Goal: Information Seeking & Learning: Learn about a topic

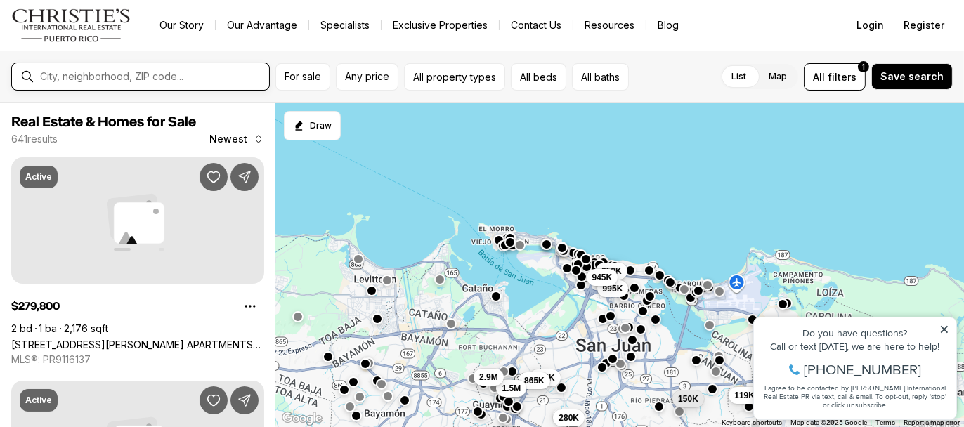
click at [155, 70] on input "text" at bounding box center [152, 76] width 224 height 13
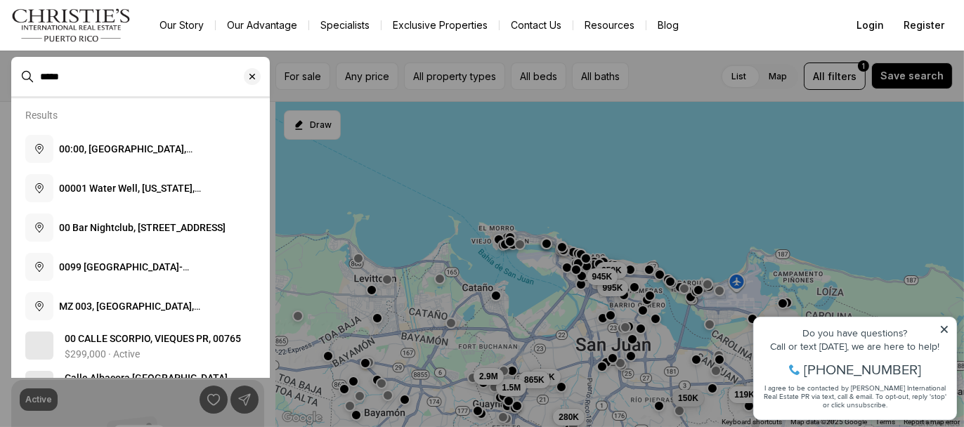
type input "*****"
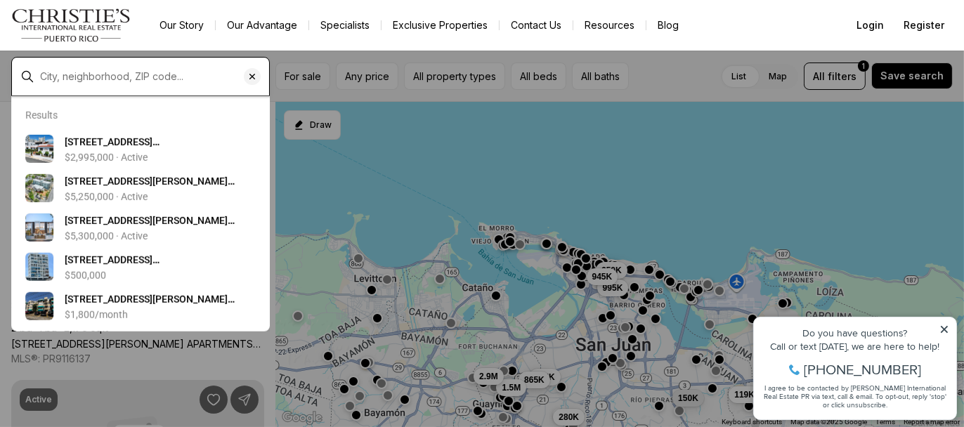
click at [179, 74] on input "text" at bounding box center [152, 76] width 224 height 13
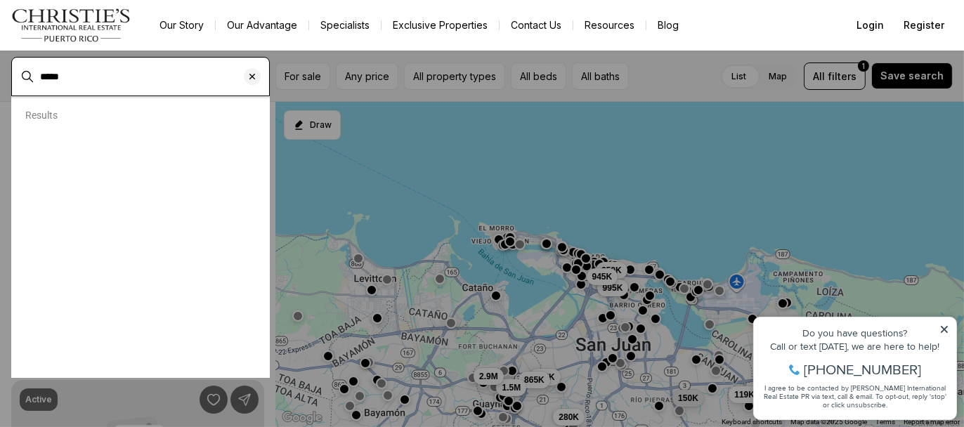
type input "*****"
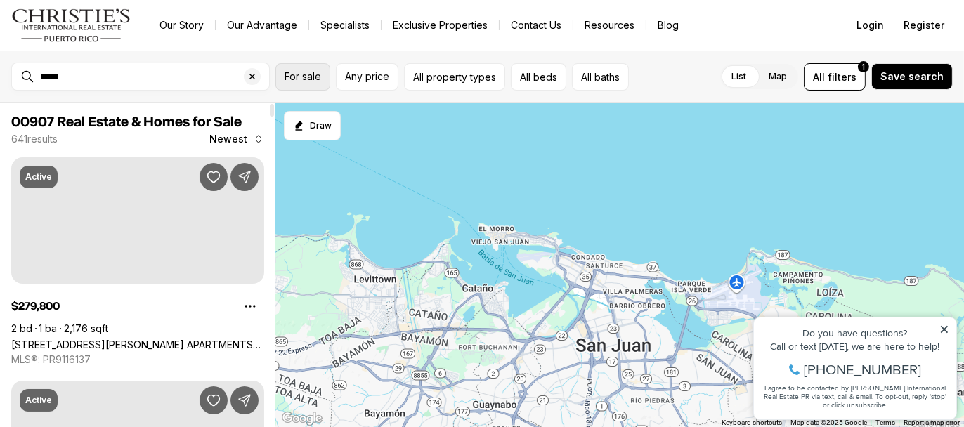
click at [302, 75] on span "For sale" at bounding box center [303, 76] width 37 height 11
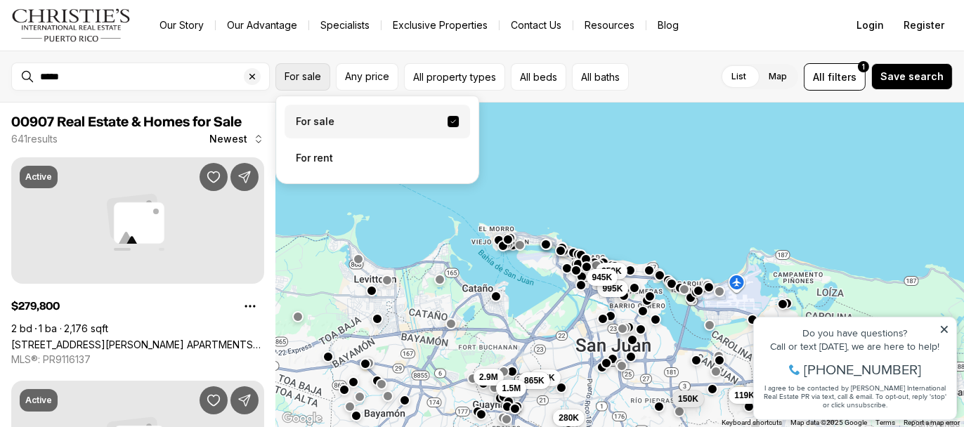
click at [306, 86] on button "For sale" at bounding box center [303, 76] width 55 height 27
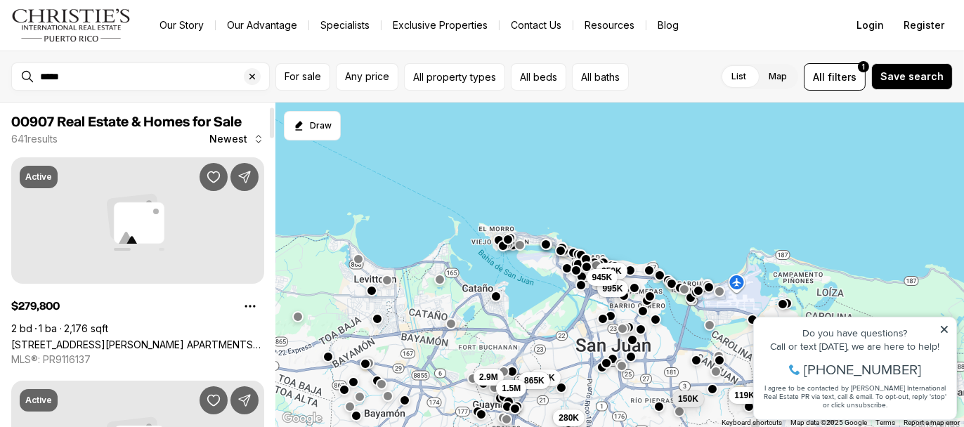
scroll to position [141, 0]
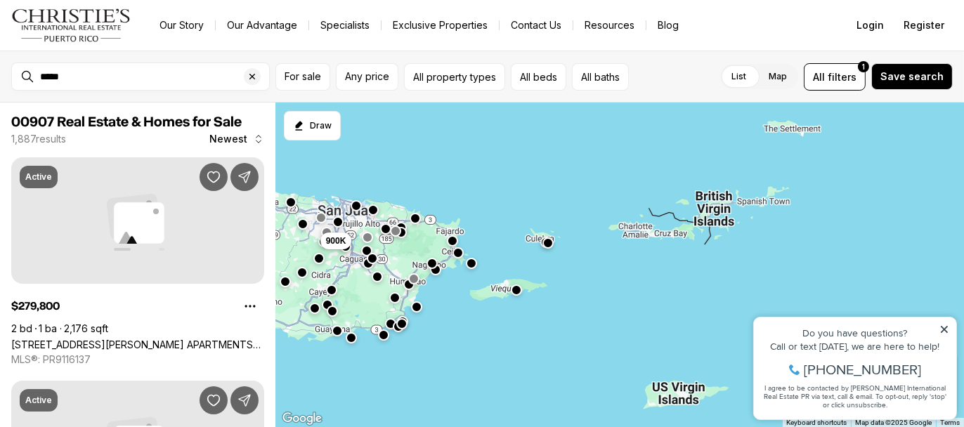
click at [38, 75] on div "*****" at bounding box center [151, 77] width 235 height 24
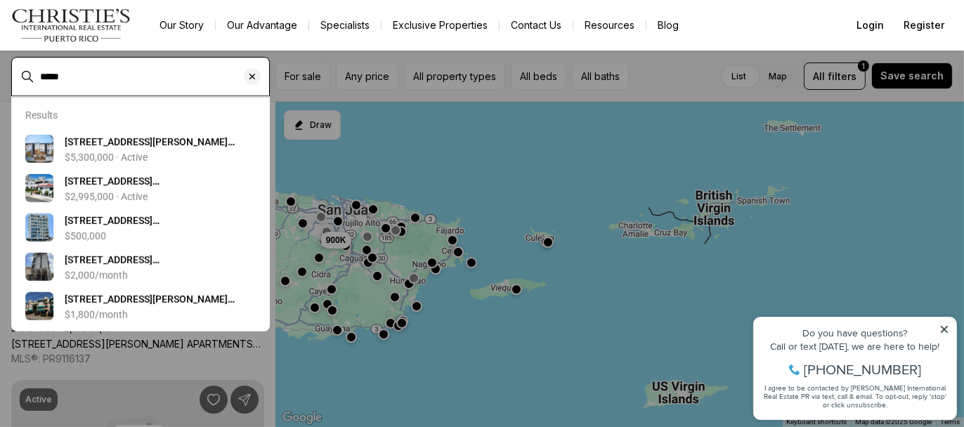
drag, startPoint x: 79, startPoint y: 75, endPoint x: 51, endPoint y: 78, distance: 29.0
click at [51, 78] on input "*****" at bounding box center [152, 76] width 224 height 13
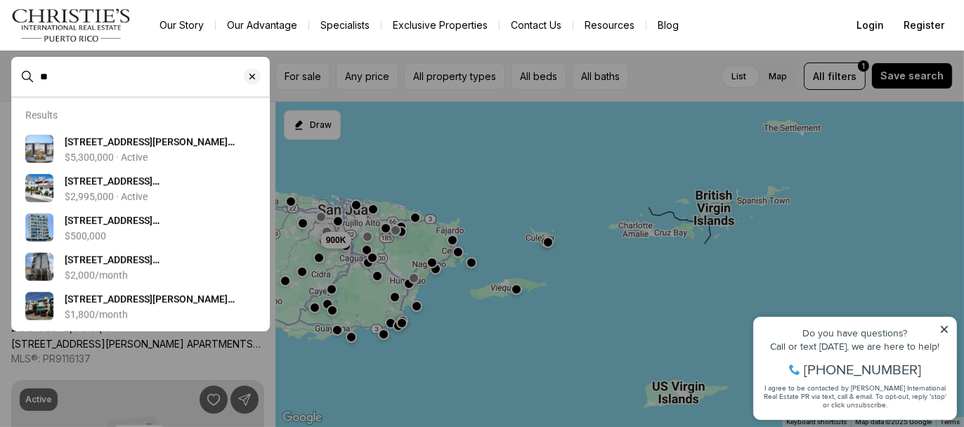
type input "*"
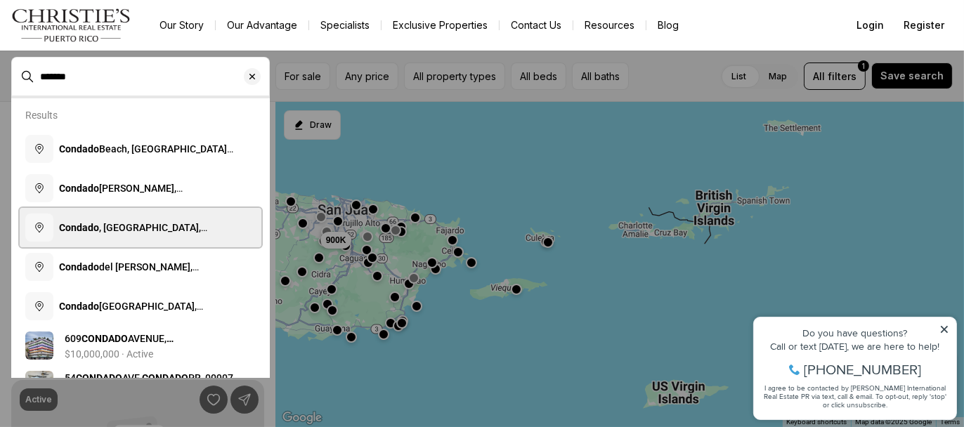
click at [131, 230] on span "Condado , Santurce, San Juan, Puerto Rico" at bounding box center [145, 241] width 173 height 39
type input "**********"
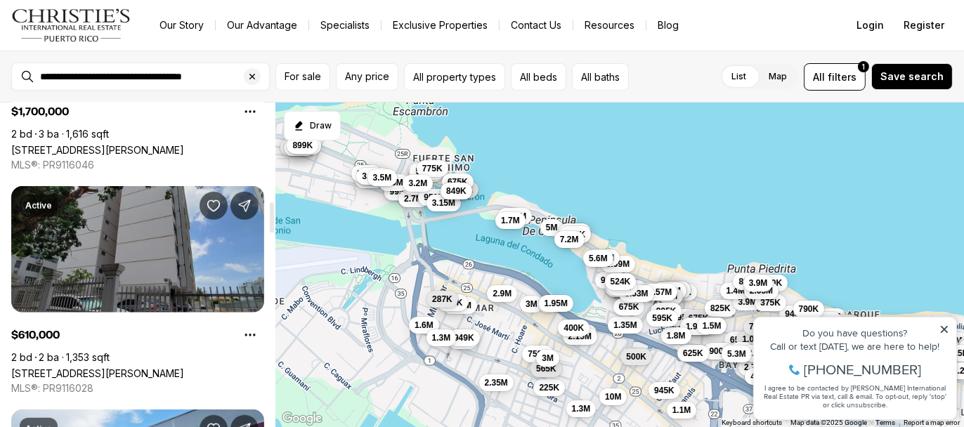
scroll to position [1125, 0]
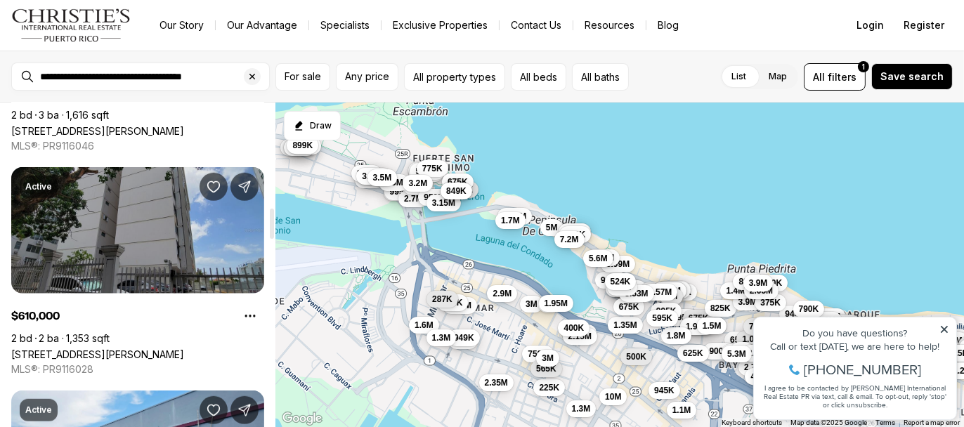
click at [131, 349] on link "76 COND KINGS COURT #602, SAN JUAN PR, 00911" at bounding box center [97, 355] width 173 height 12
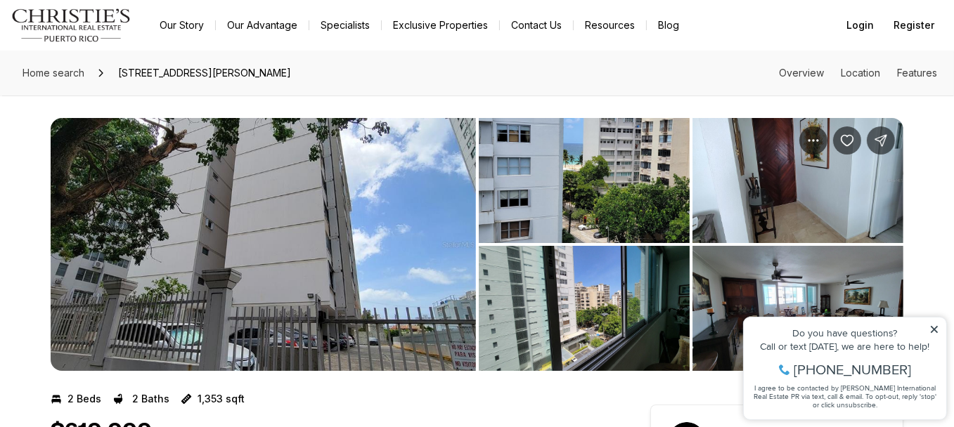
click at [933, 325] on icon at bounding box center [933, 329] width 10 height 10
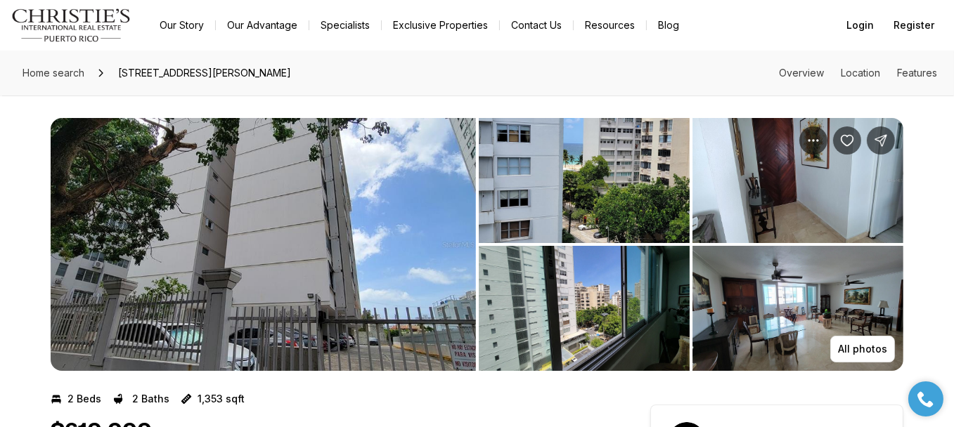
click at [282, 190] on img "View image gallery" at bounding box center [263, 244] width 425 height 253
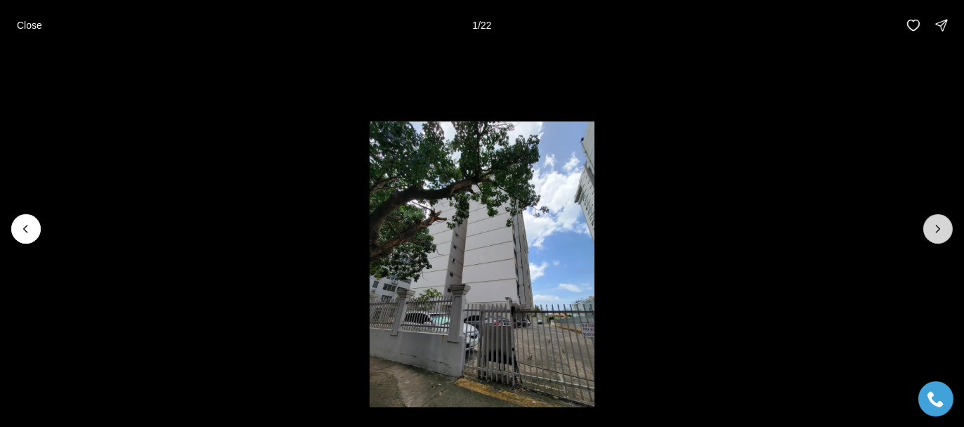
click at [939, 230] on icon "Next slide" at bounding box center [939, 229] width 4 height 7
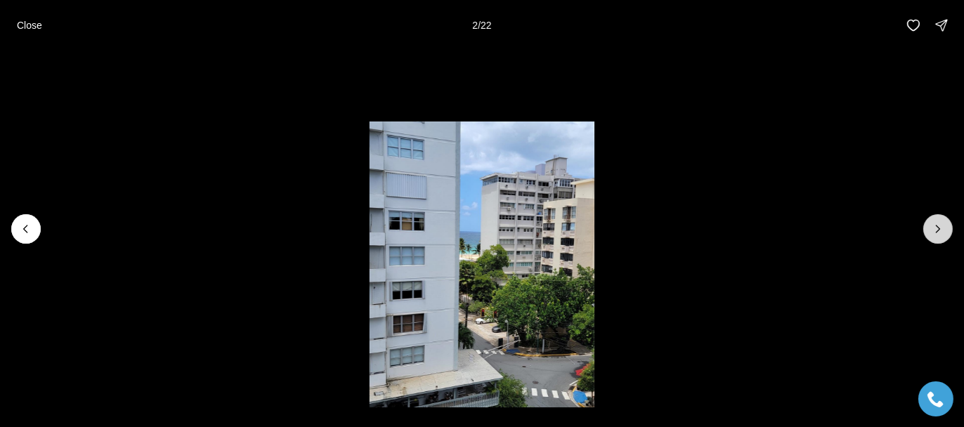
click at [939, 229] on icon "Next slide" at bounding box center [938, 229] width 14 height 14
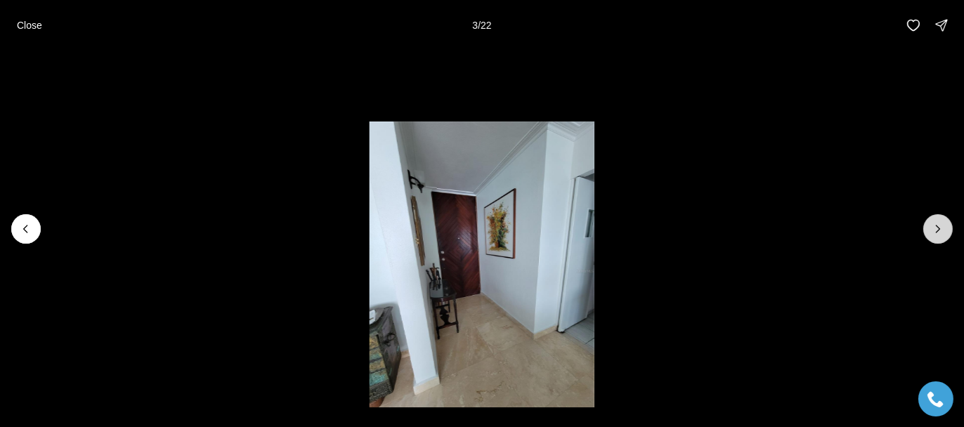
click at [939, 229] on icon "Next slide" at bounding box center [938, 229] width 14 height 14
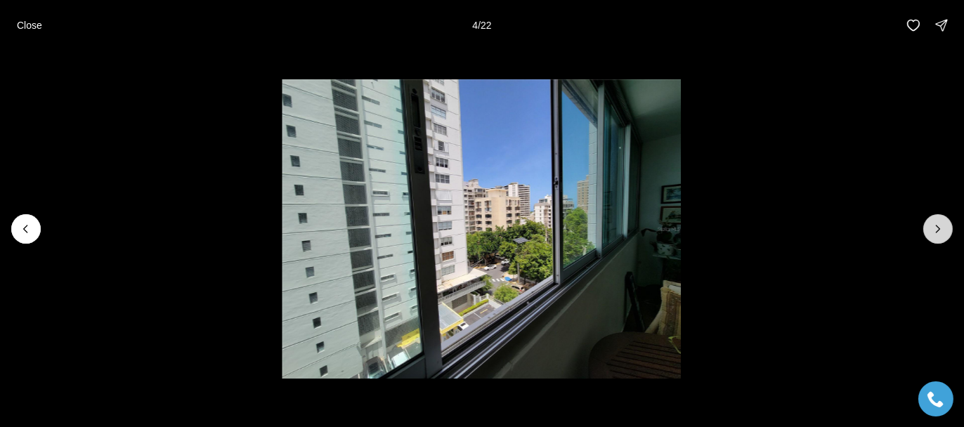
click at [939, 228] on icon "Next slide" at bounding box center [939, 229] width 4 height 7
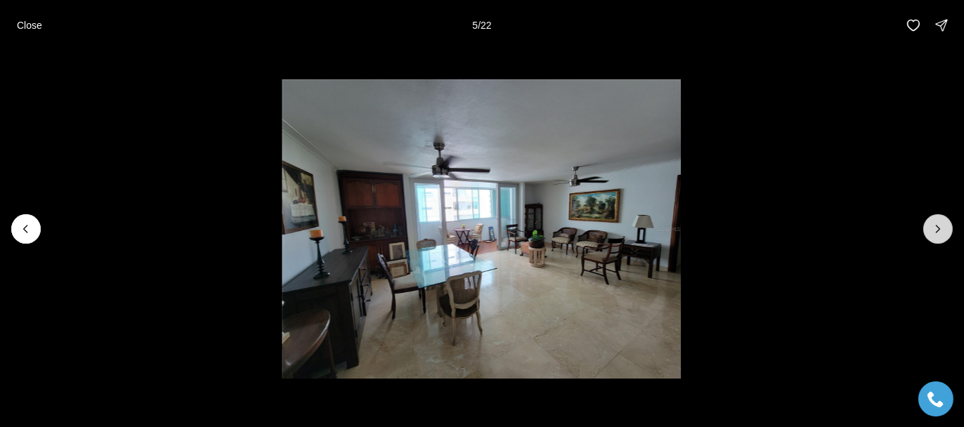
click at [939, 228] on icon "Next slide" at bounding box center [939, 229] width 4 height 7
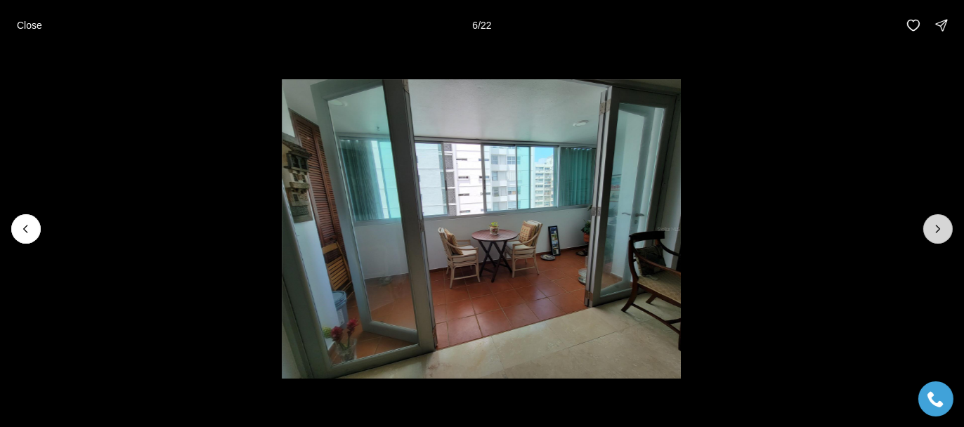
click at [938, 227] on icon "Next slide" at bounding box center [939, 229] width 4 height 7
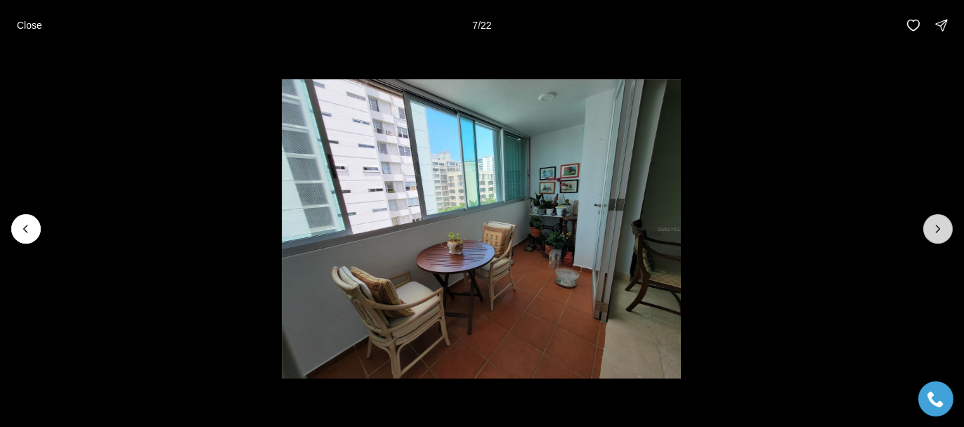
click at [938, 226] on icon "Next slide" at bounding box center [938, 229] width 14 height 14
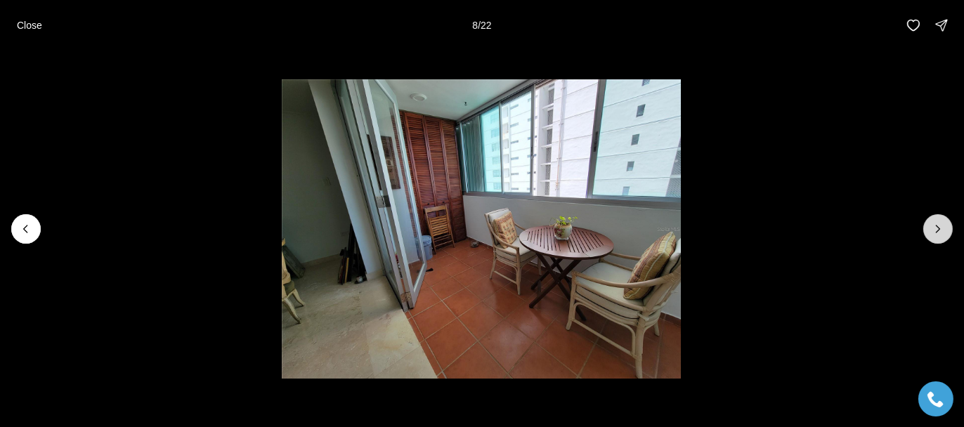
click at [938, 226] on icon "Next slide" at bounding box center [938, 229] width 14 height 14
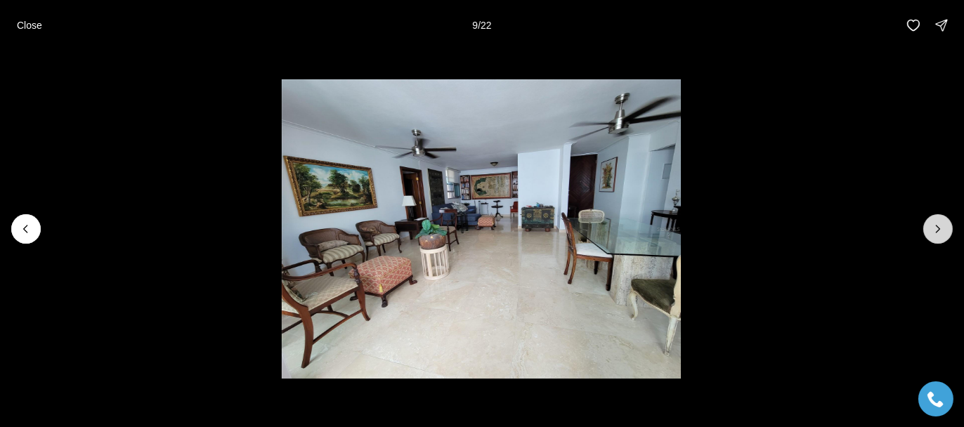
click at [938, 226] on icon "Next slide" at bounding box center [938, 229] width 14 height 14
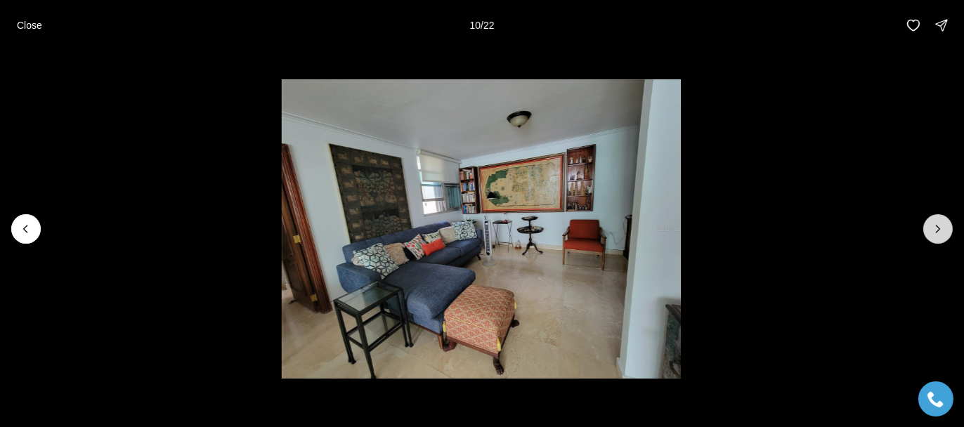
click at [938, 226] on icon "Next slide" at bounding box center [938, 229] width 14 height 14
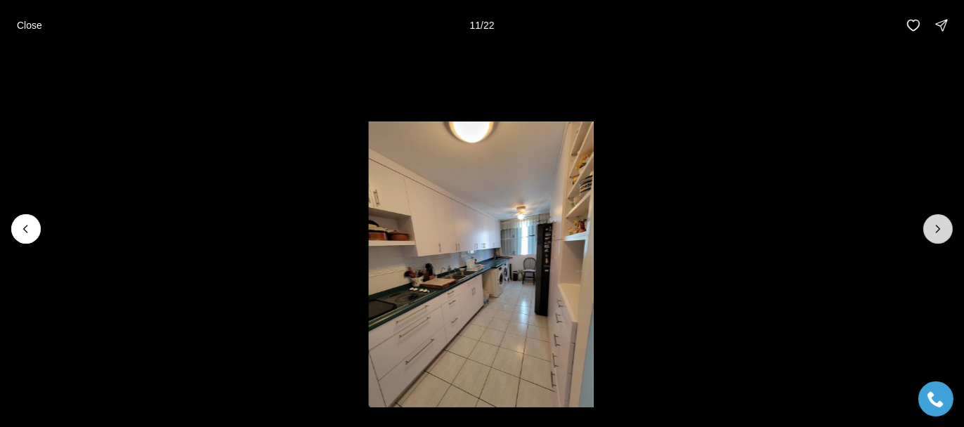
click at [938, 226] on icon "Next slide" at bounding box center [938, 229] width 14 height 14
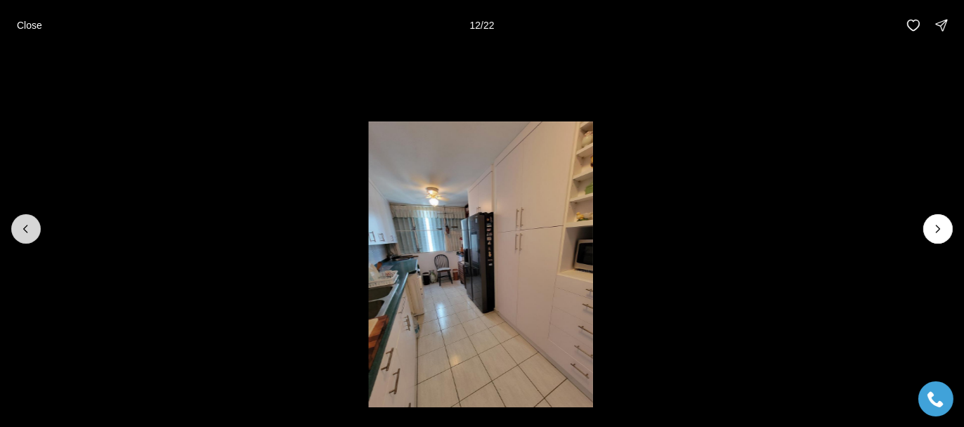
click at [27, 232] on icon "Previous slide" at bounding box center [26, 229] width 14 height 14
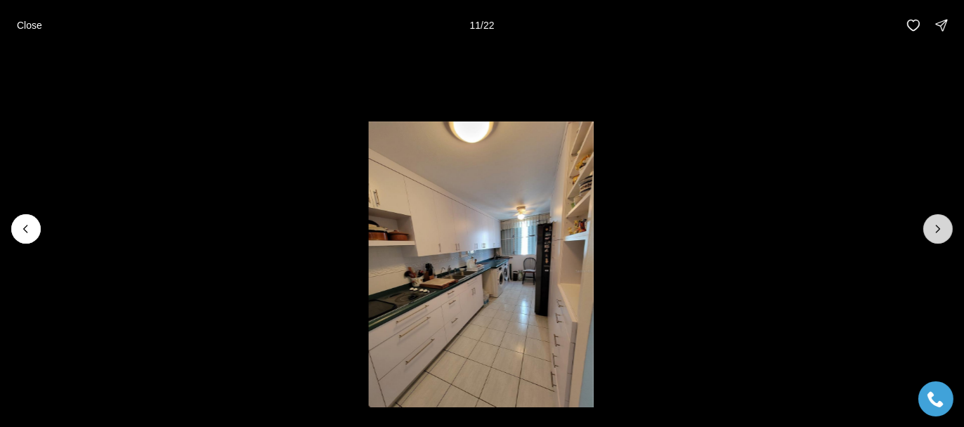
click at [936, 228] on icon "Next slide" at bounding box center [938, 229] width 14 height 14
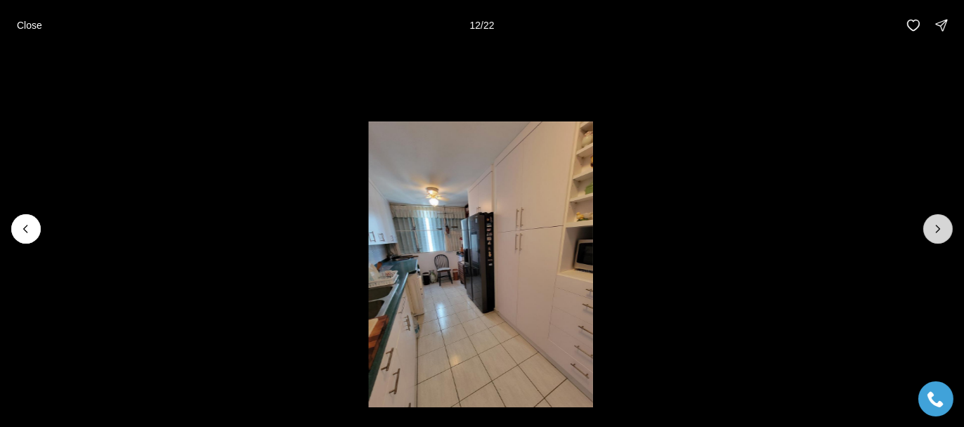
click at [936, 228] on icon "Next slide" at bounding box center [938, 229] width 14 height 14
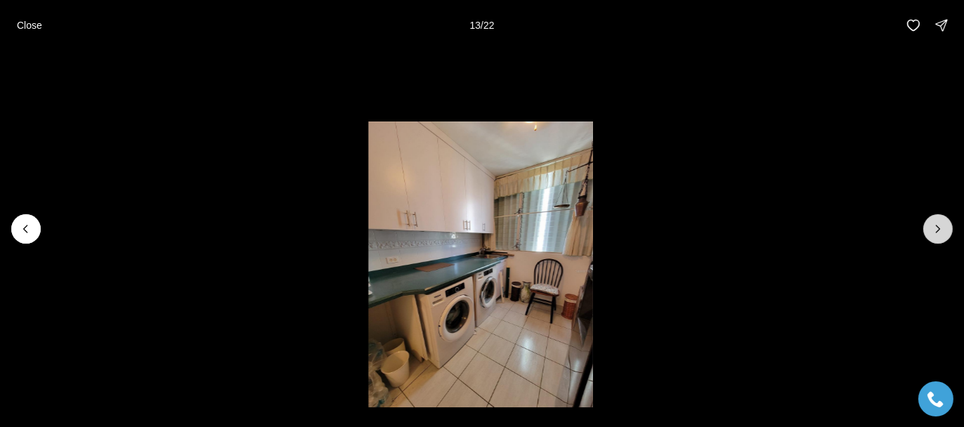
click at [936, 228] on icon "Next slide" at bounding box center [938, 229] width 14 height 14
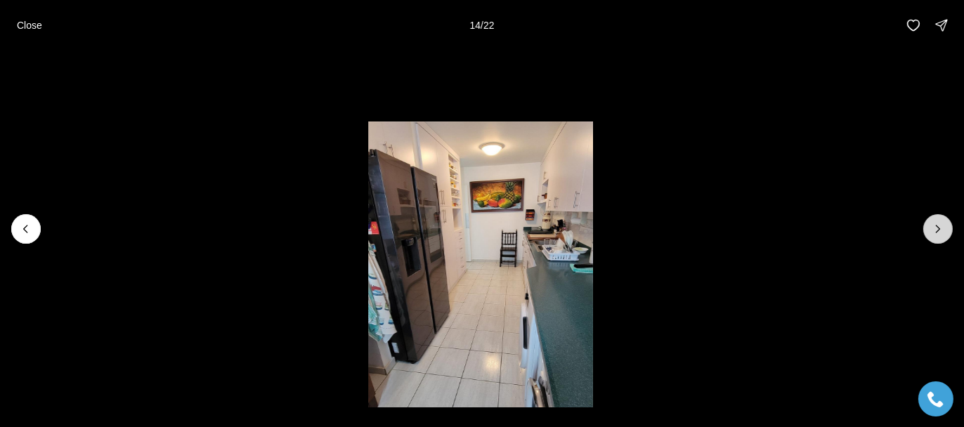
click at [936, 228] on icon "Next slide" at bounding box center [938, 229] width 14 height 14
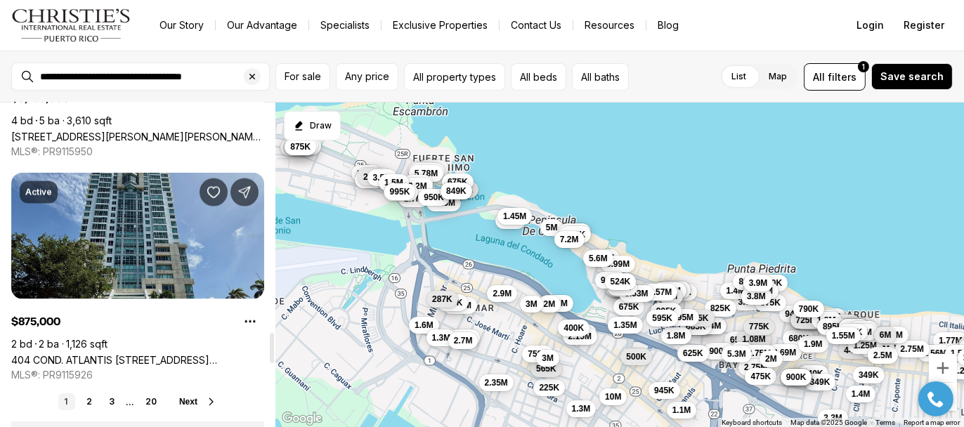
scroll to position [2530, 0]
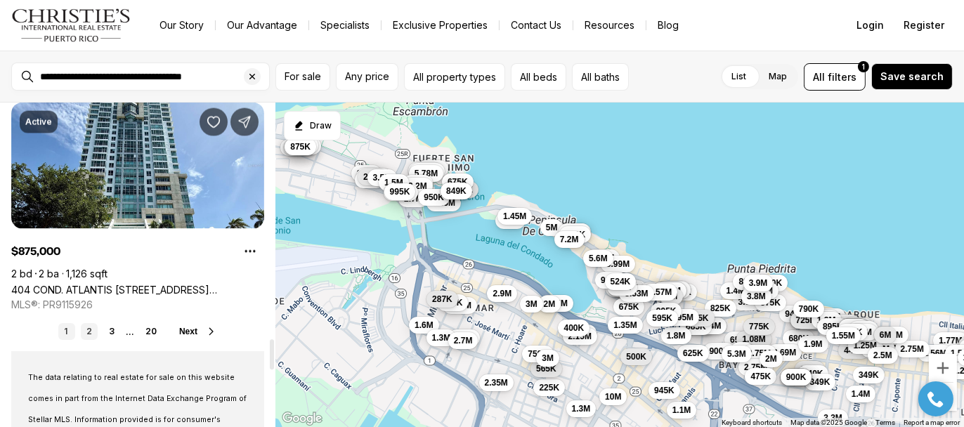
click at [89, 330] on link "2" at bounding box center [89, 331] width 17 height 17
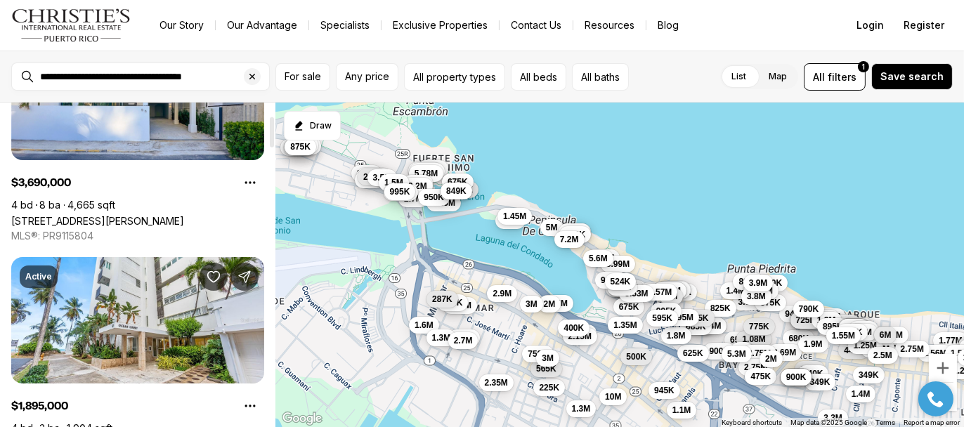
scroll to position [211, 0]
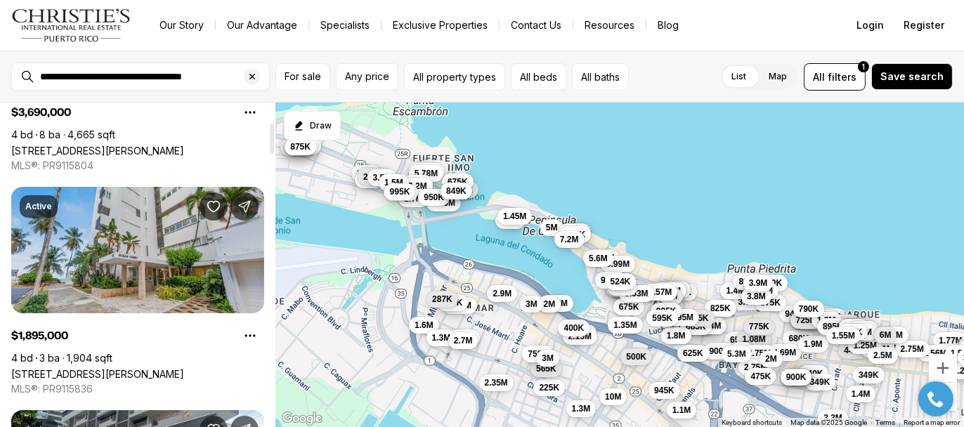
click at [122, 368] on link "[STREET_ADDRESS][PERSON_NAME]" at bounding box center [97, 374] width 173 height 12
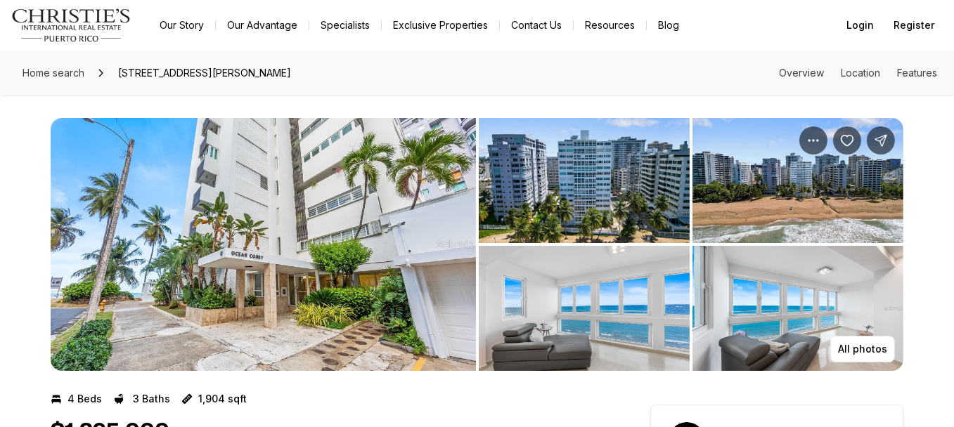
click at [224, 252] on img "View image gallery" at bounding box center [263, 244] width 425 height 253
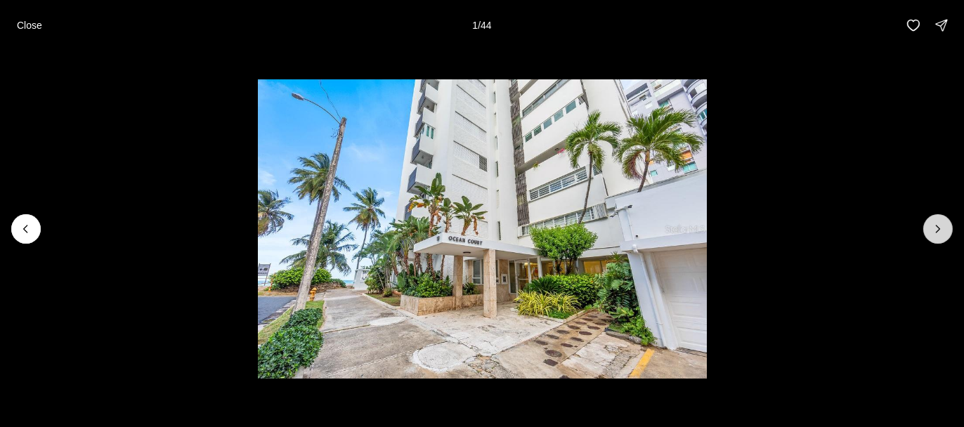
click at [933, 226] on icon "Next slide" at bounding box center [938, 229] width 14 height 14
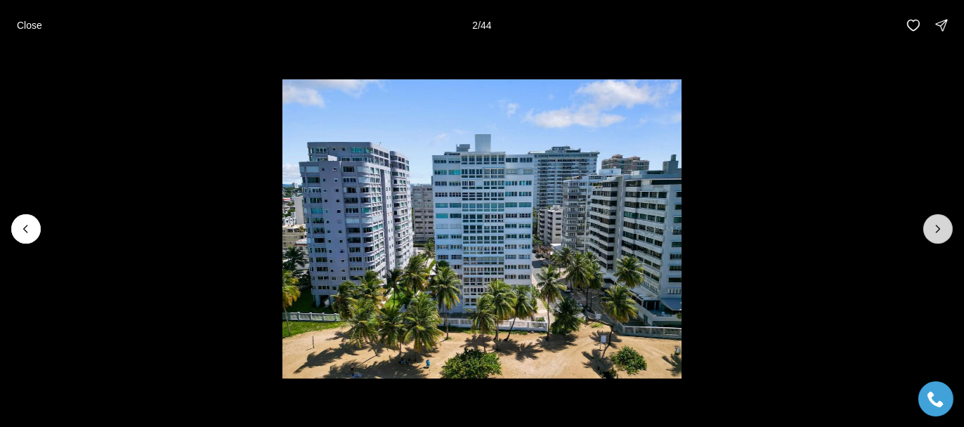
click at [937, 226] on icon "Next slide" at bounding box center [938, 229] width 14 height 14
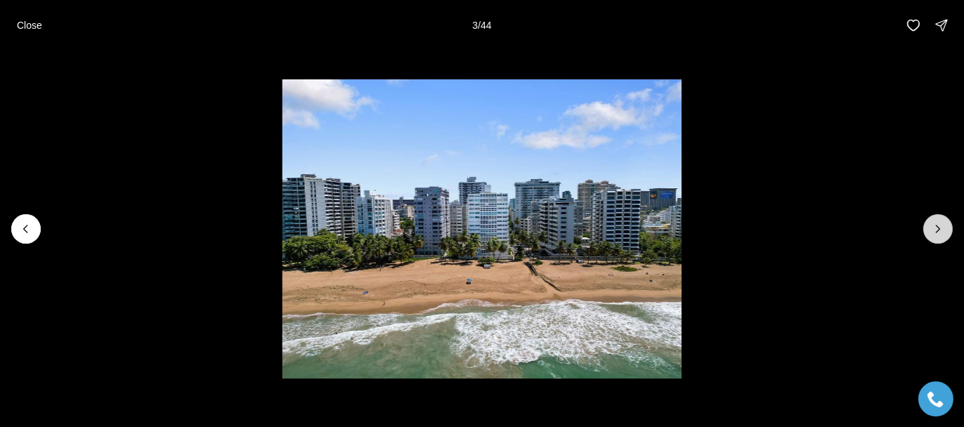
click at [940, 232] on icon "Next slide" at bounding box center [938, 229] width 14 height 14
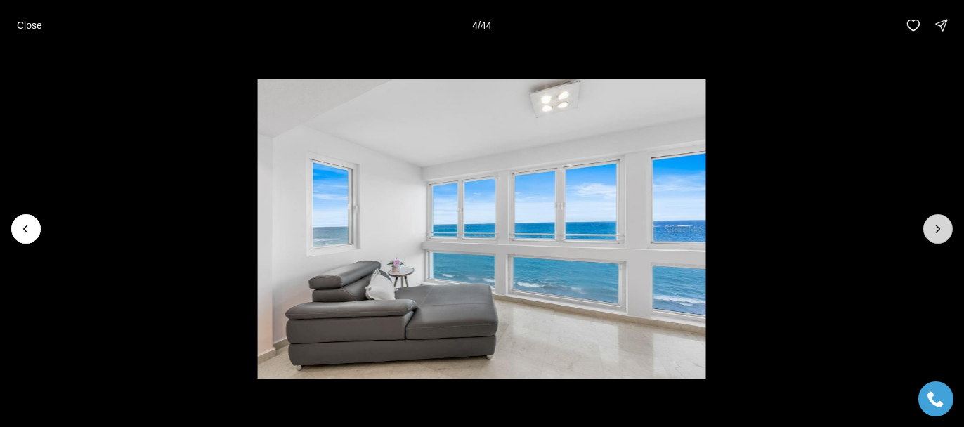
click at [938, 228] on icon "Next slide" at bounding box center [939, 229] width 4 height 7
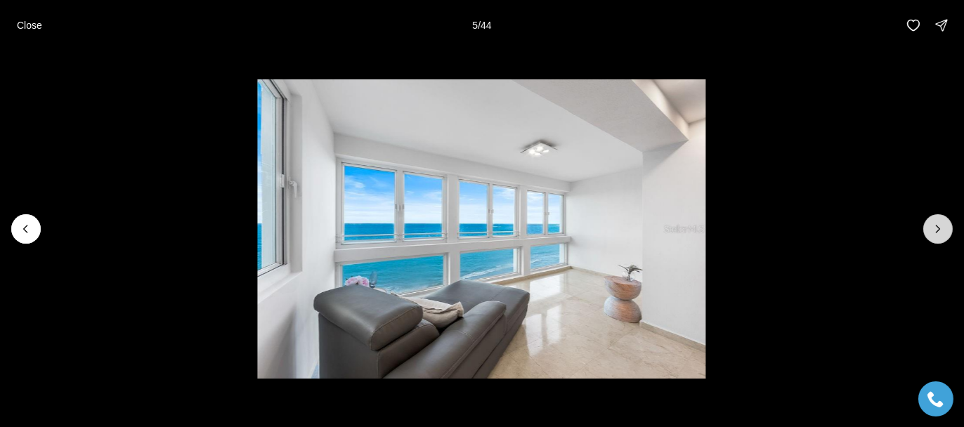
click at [938, 228] on icon "Next slide" at bounding box center [939, 229] width 4 height 7
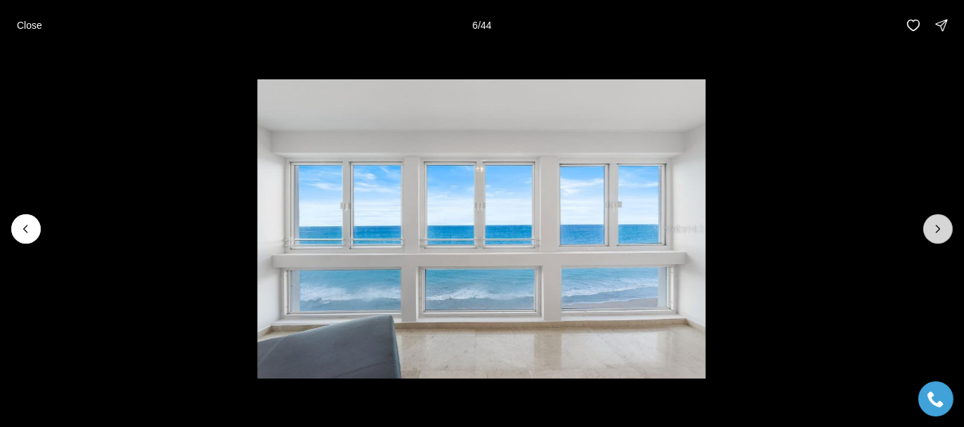
click at [938, 227] on icon "Next slide" at bounding box center [939, 229] width 4 height 7
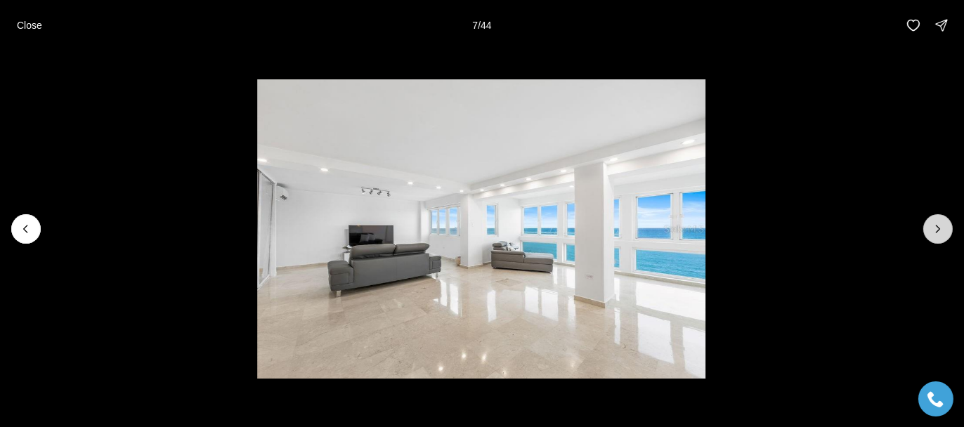
click at [938, 226] on icon "Next slide" at bounding box center [938, 229] width 14 height 14
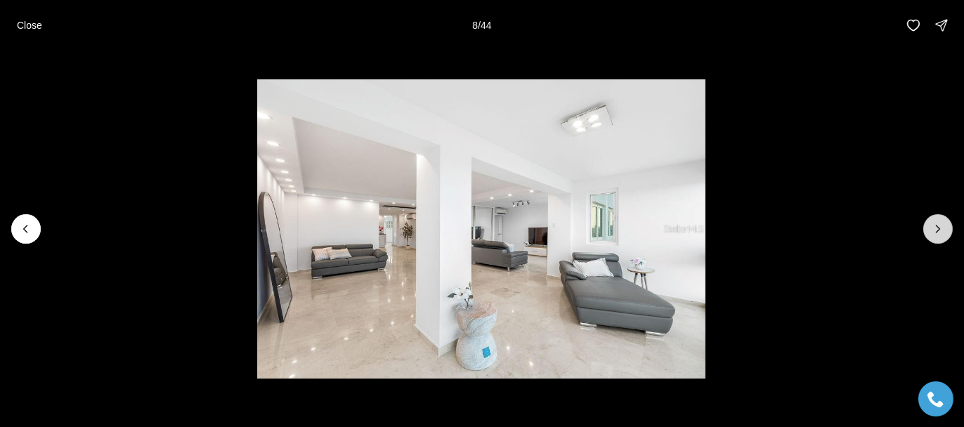
click at [938, 227] on icon "Next slide" at bounding box center [939, 229] width 4 height 7
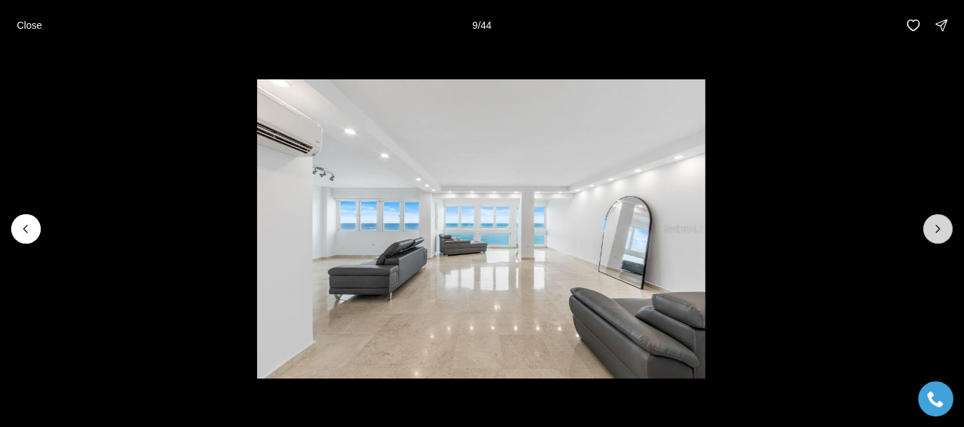
click at [938, 227] on icon "Next slide" at bounding box center [939, 229] width 4 height 7
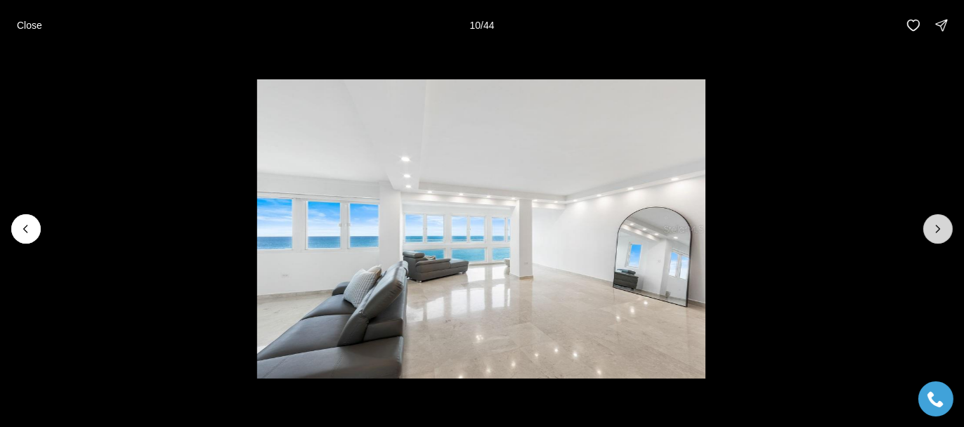
click at [938, 227] on icon "Next slide" at bounding box center [939, 229] width 4 height 7
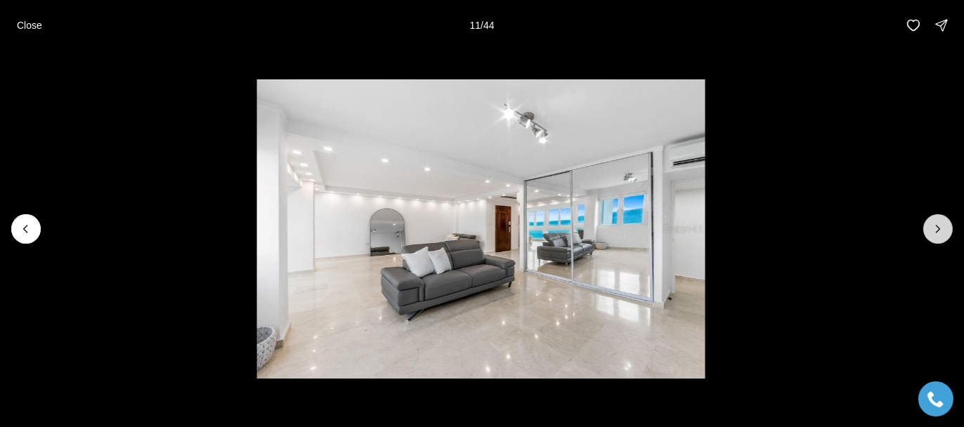
click at [938, 227] on icon "Next slide" at bounding box center [939, 229] width 4 height 7
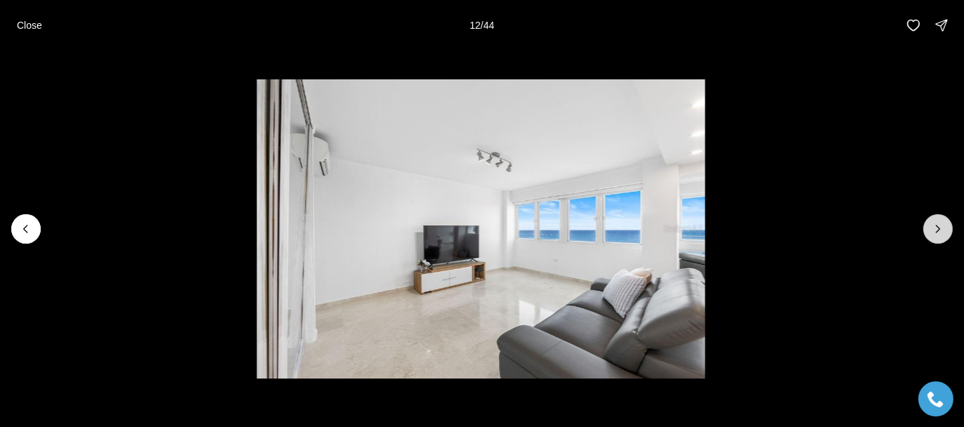
click at [938, 227] on icon "Next slide" at bounding box center [939, 229] width 4 height 7
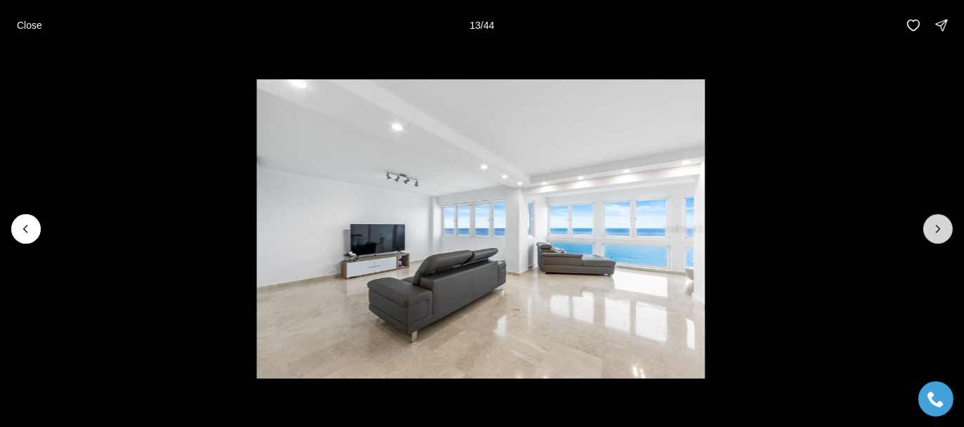
click at [938, 227] on icon "Next slide" at bounding box center [939, 229] width 4 height 7
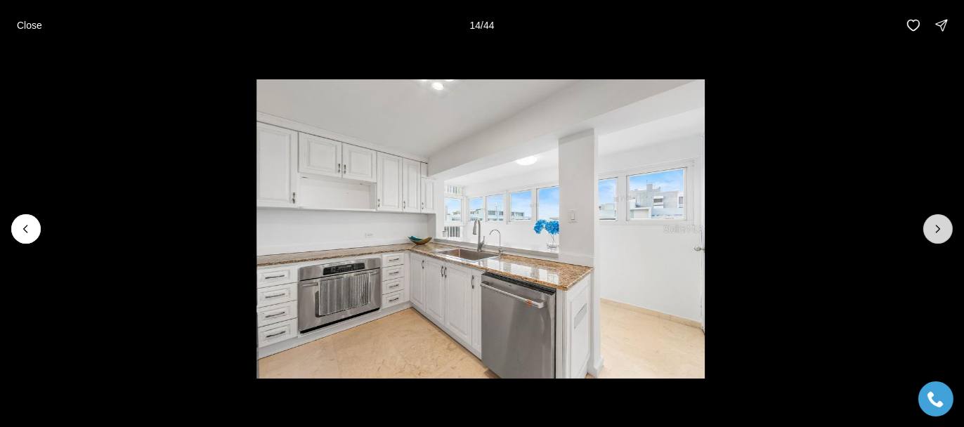
click at [938, 227] on icon "Next slide" at bounding box center [939, 229] width 4 height 7
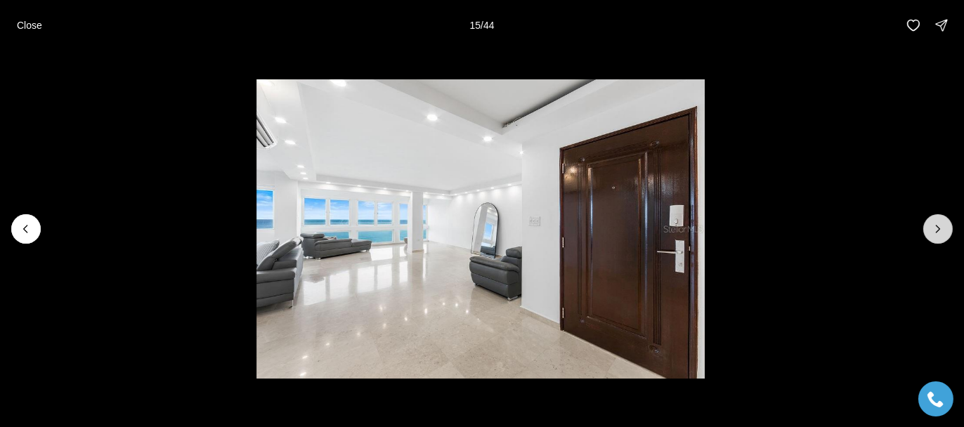
click at [938, 227] on icon "Next slide" at bounding box center [939, 229] width 4 height 7
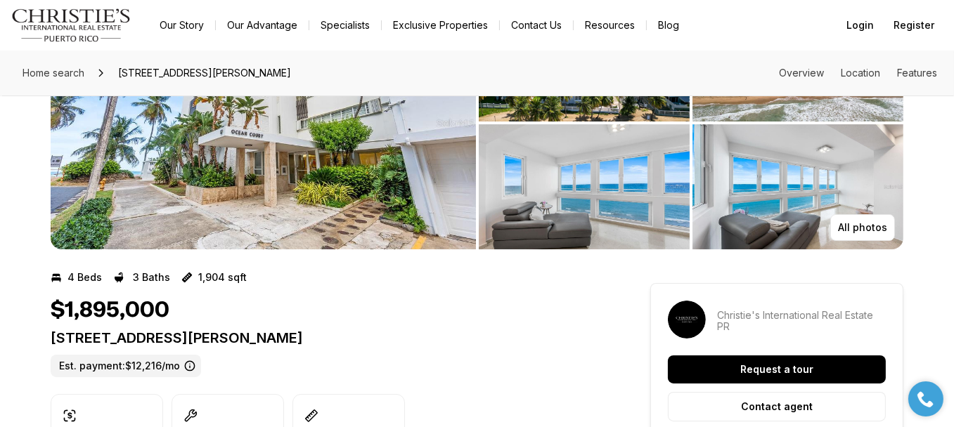
scroll to position [141, 0]
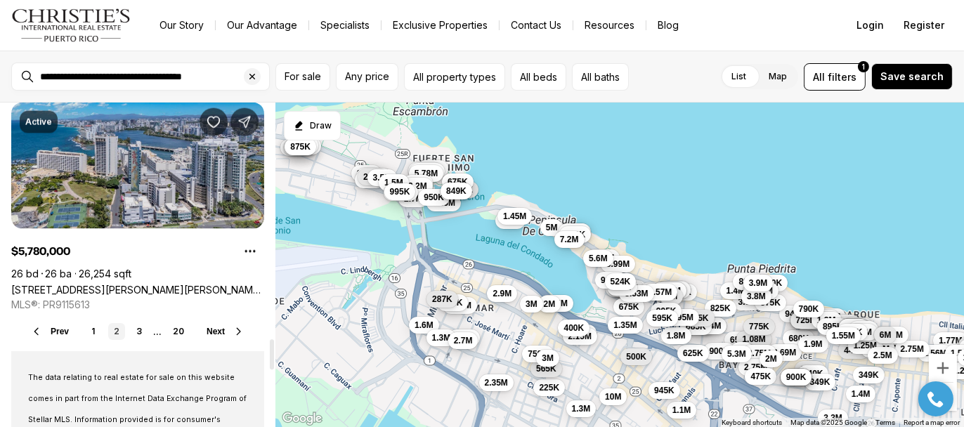
scroll to position [2601, 0]
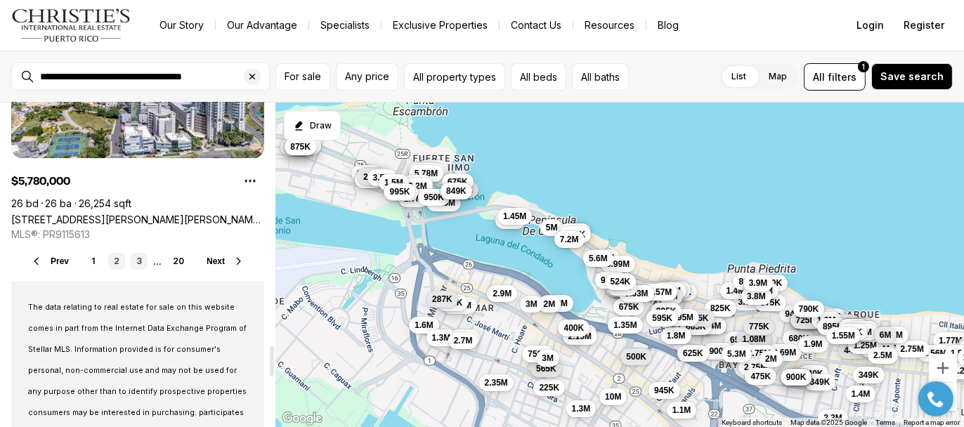
click at [136, 258] on link "3" at bounding box center [139, 261] width 17 height 17
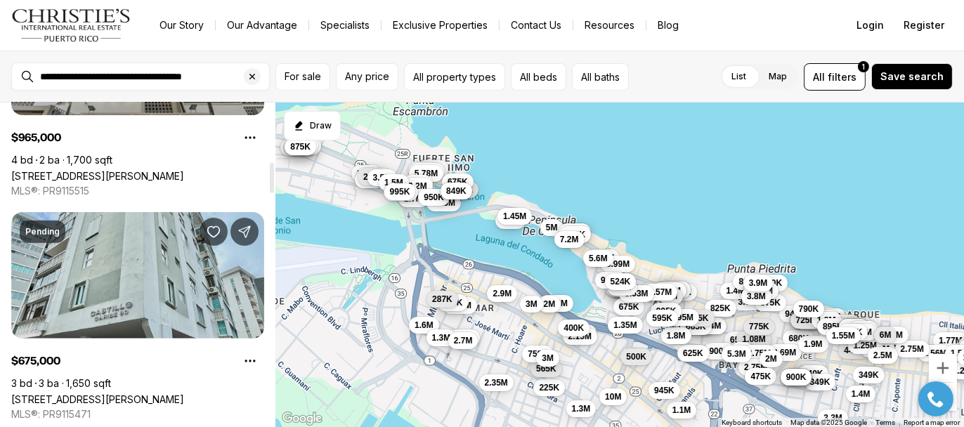
scroll to position [703, 0]
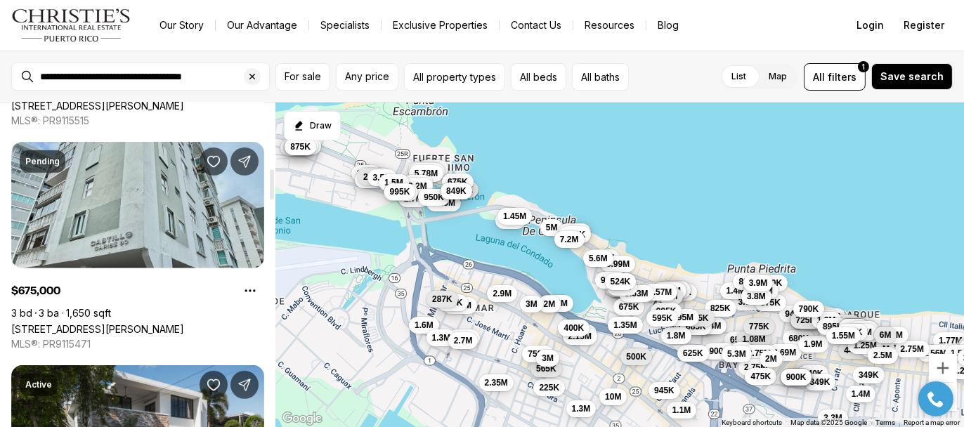
click at [112, 323] on link "[STREET_ADDRESS][PERSON_NAME]" at bounding box center [97, 329] width 173 height 12
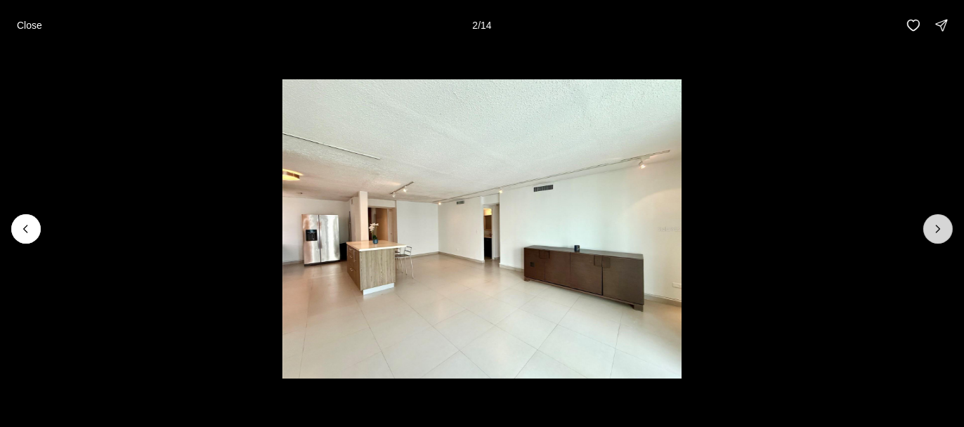
click at [935, 228] on icon "Next slide" at bounding box center [938, 229] width 14 height 14
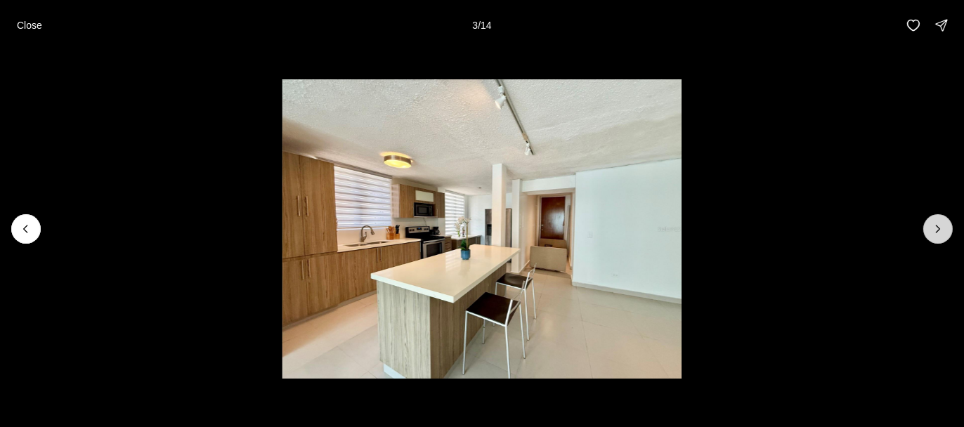
click at [939, 227] on icon "Next slide" at bounding box center [939, 229] width 4 height 7
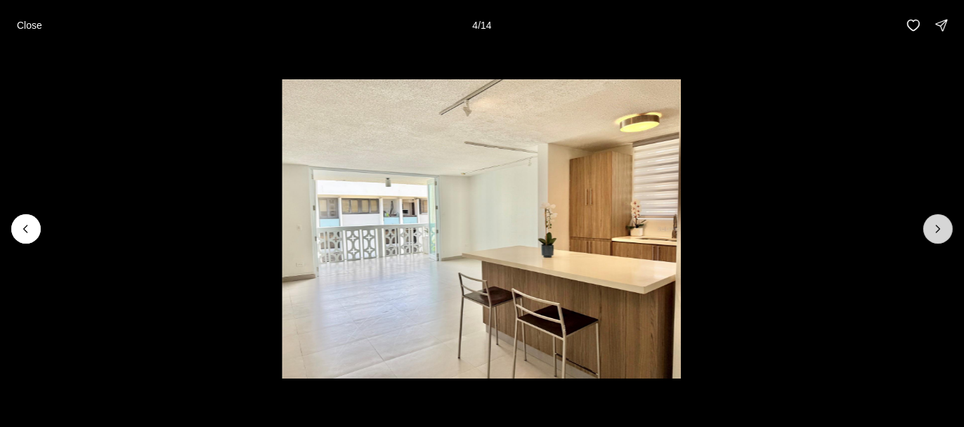
click at [939, 227] on icon "Next slide" at bounding box center [938, 229] width 14 height 14
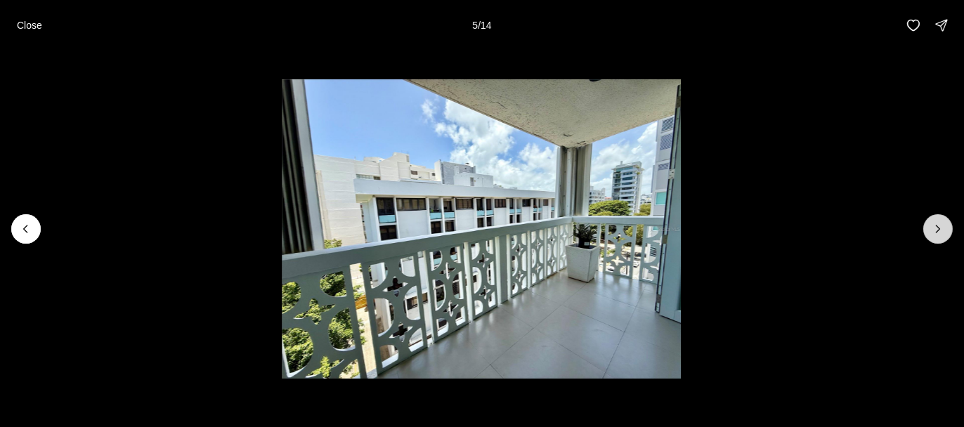
click at [939, 227] on icon "Next slide" at bounding box center [938, 229] width 14 height 14
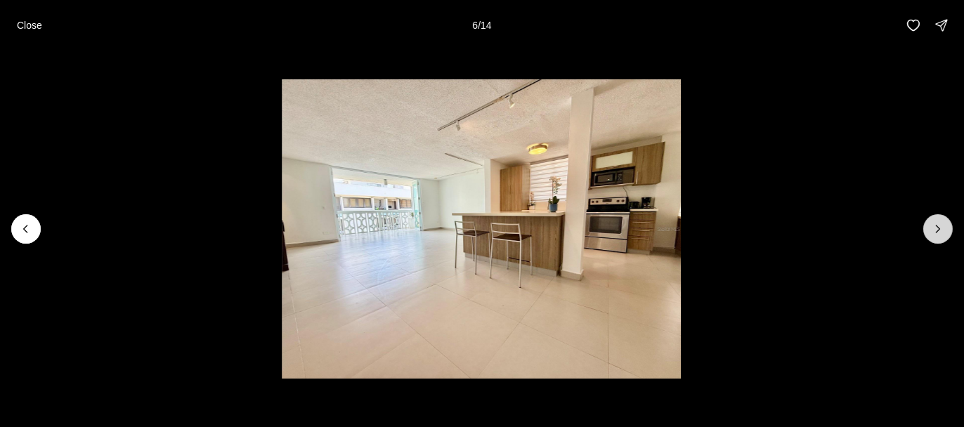
click at [939, 226] on icon "Next slide" at bounding box center [938, 229] width 14 height 14
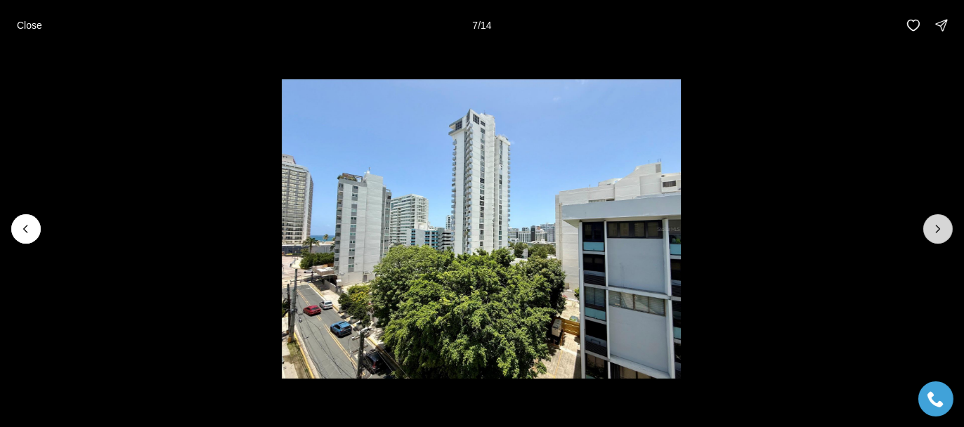
click at [940, 226] on icon "Next slide" at bounding box center [938, 229] width 14 height 14
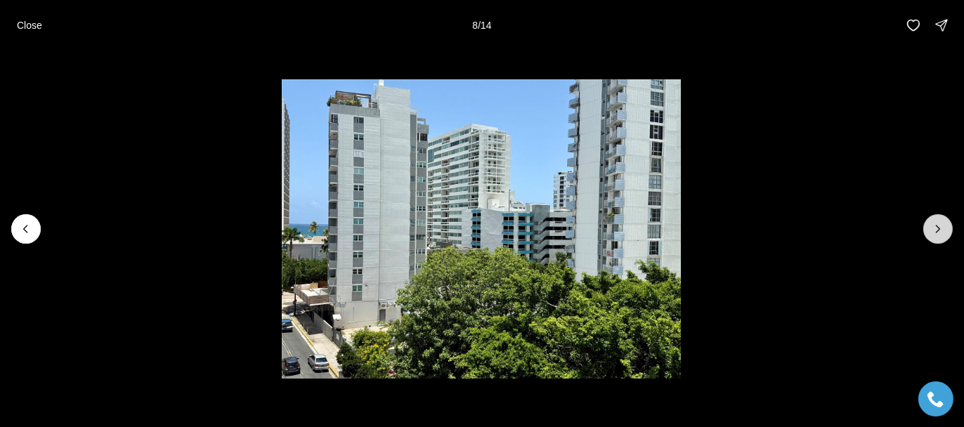
click at [940, 226] on icon "Next slide" at bounding box center [938, 229] width 14 height 14
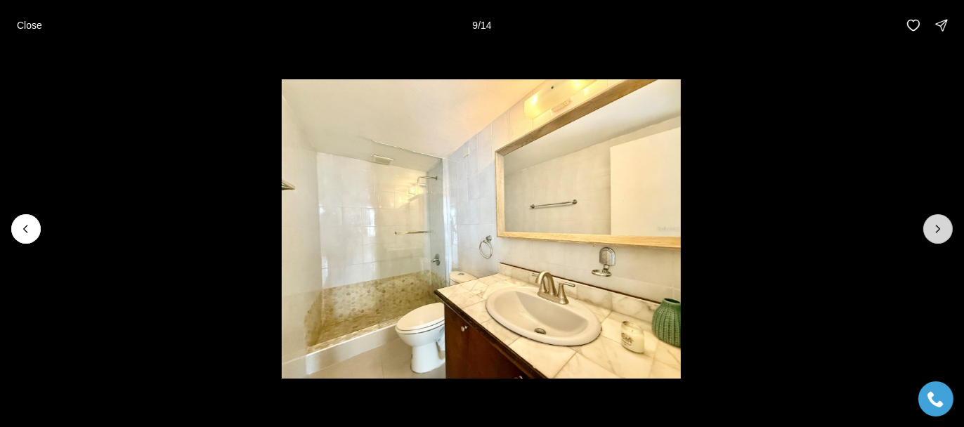
click at [939, 227] on icon "Next slide" at bounding box center [938, 229] width 14 height 14
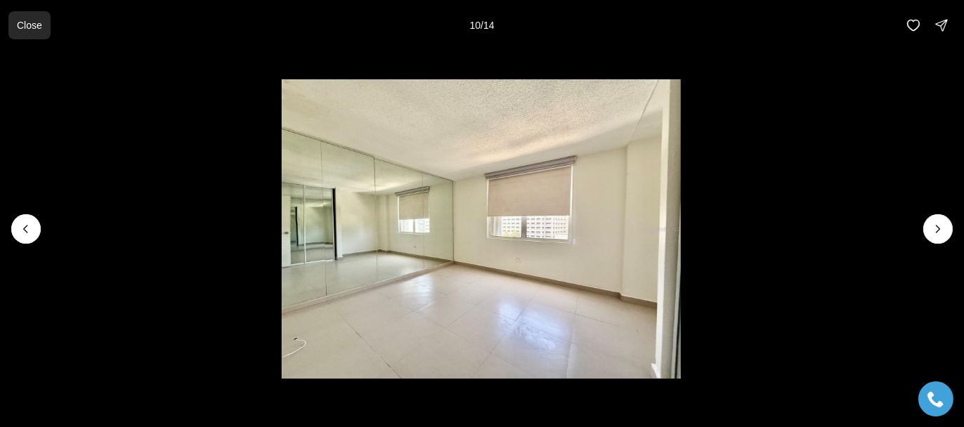
click at [30, 21] on p "Close" at bounding box center [29, 25] width 25 height 11
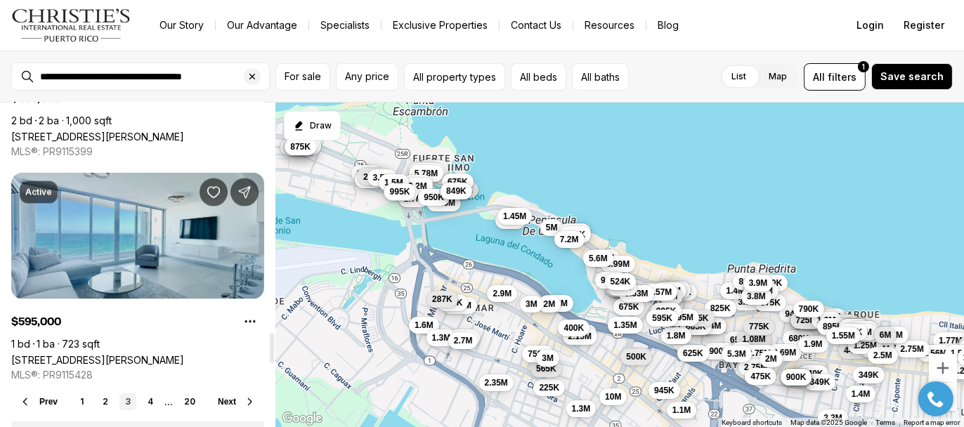
scroll to position [2530, 0]
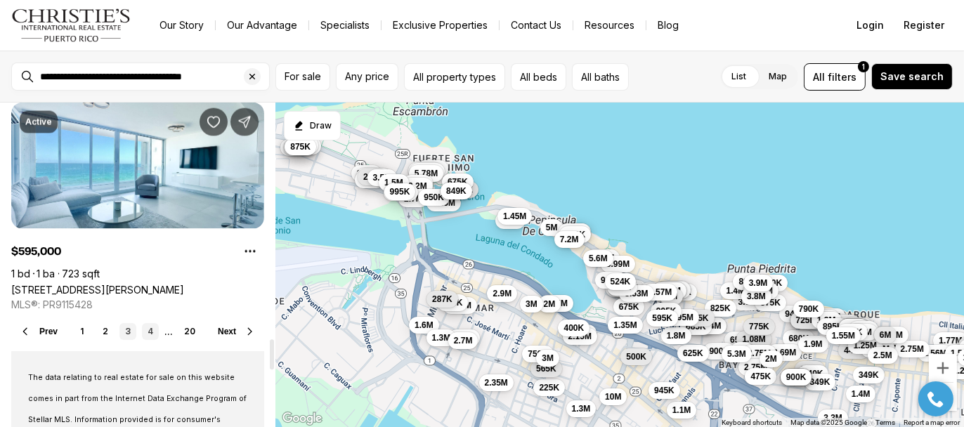
click at [149, 330] on link "4" at bounding box center [150, 331] width 17 height 17
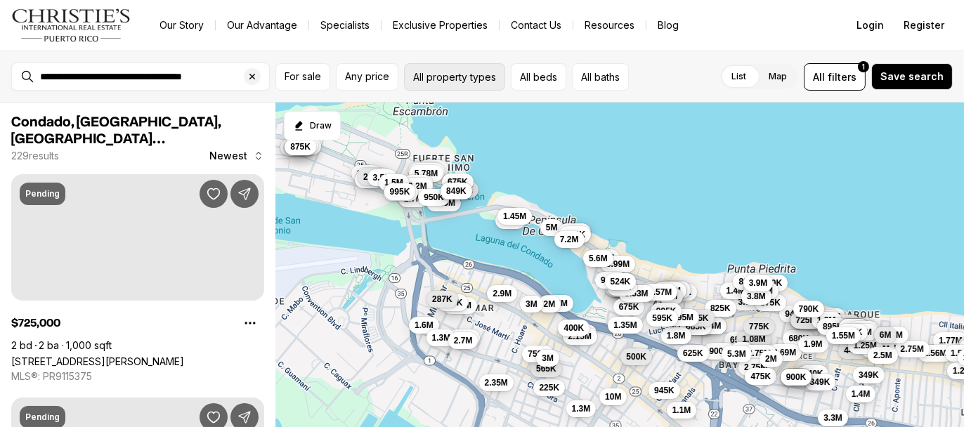
click at [451, 77] on button "All property types" at bounding box center [454, 76] width 101 height 27
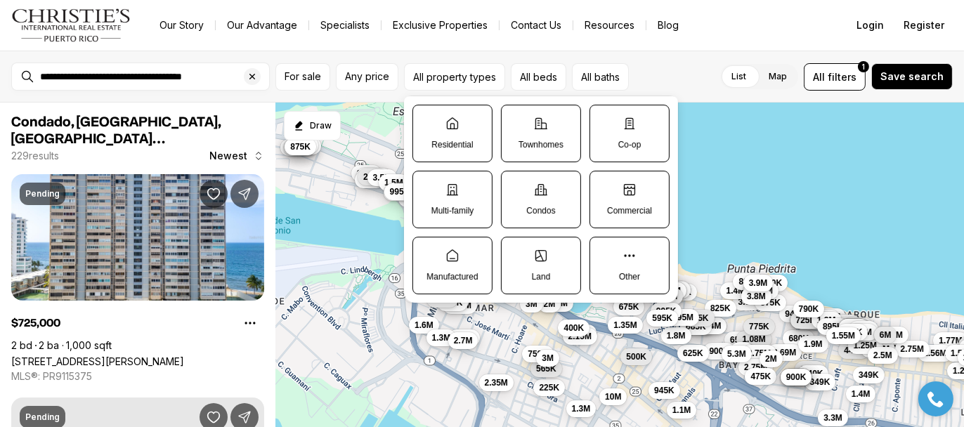
click at [546, 203] on label "Condos" at bounding box center [541, 200] width 80 height 58
click at [516, 186] on button "Condos" at bounding box center [509, 178] width 14 height 14
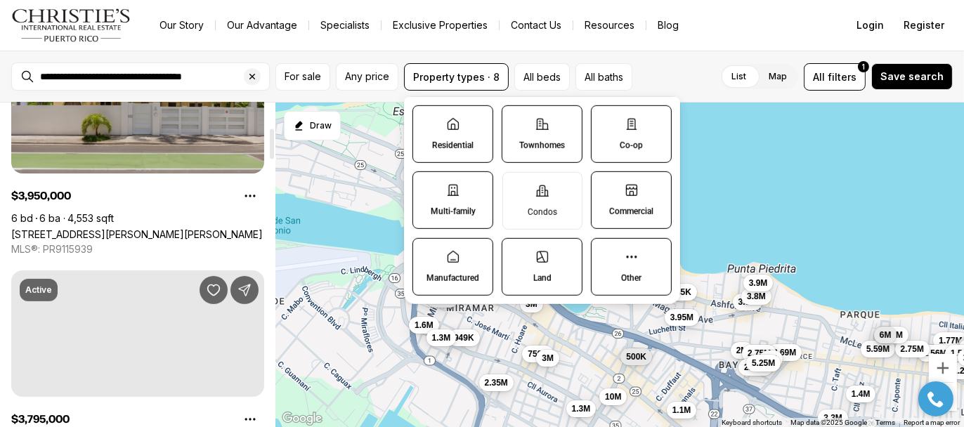
scroll to position [351, 0]
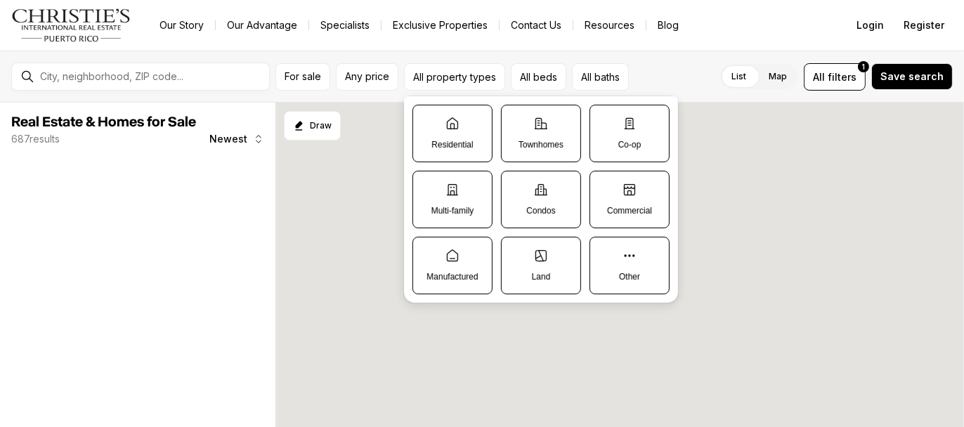
click at [549, 205] on label "Condos" at bounding box center [541, 200] width 80 height 58
click at [516, 186] on button "Condos" at bounding box center [509, 178] width 14 height 14
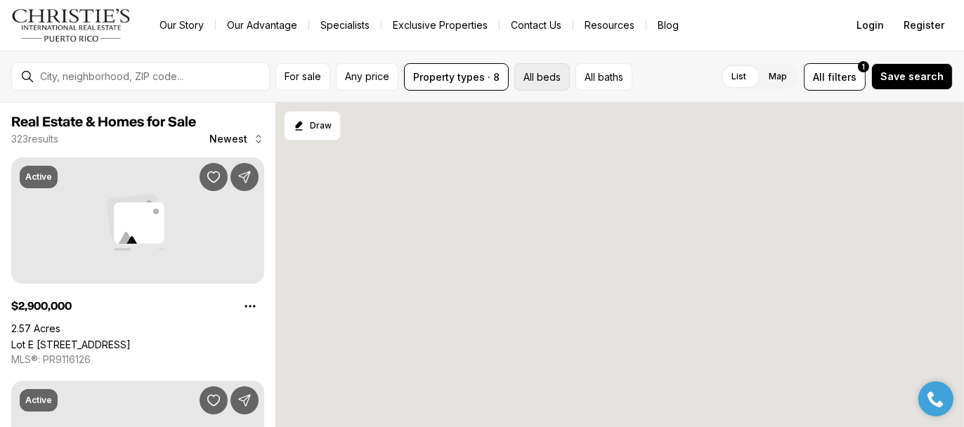
click at [534, 75] on button "All beds" at bounding box center [542, 76] width 56 height 27
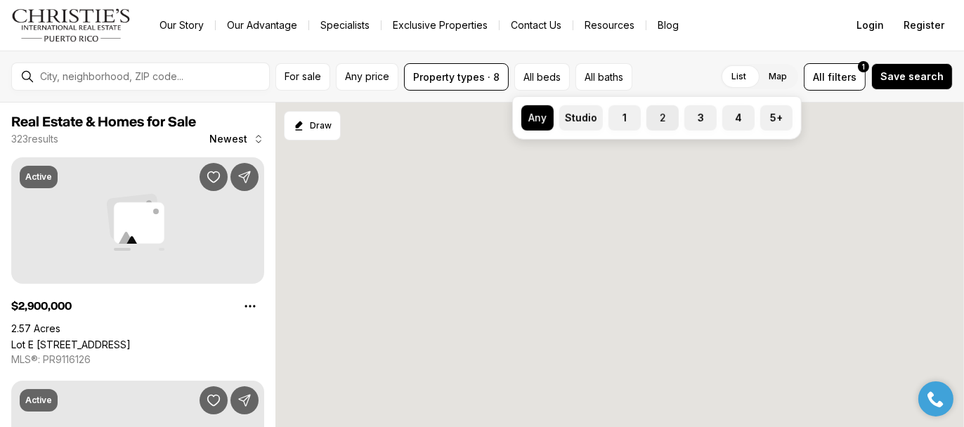
click at [665, 114] on label "2" at bounding box center [663, 117] width 32 height 25
click at [661, 114] on button "2" at bounding box center [654, 112] width 14 height 14
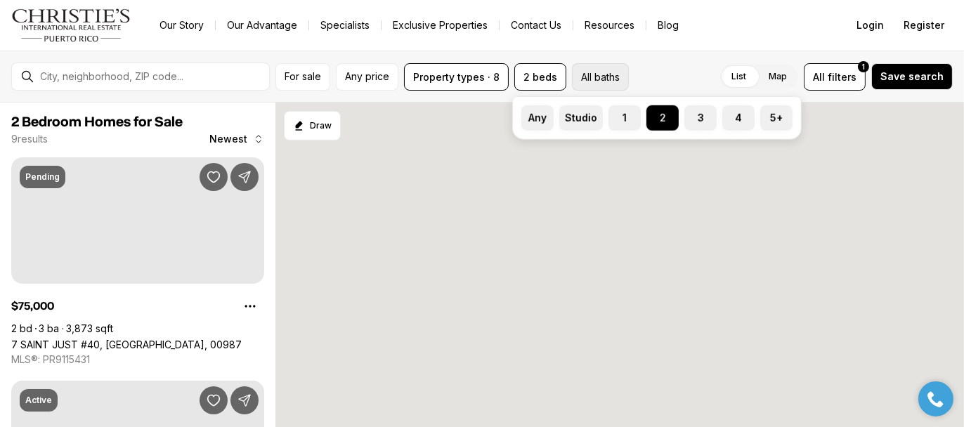
click at [597, 80] on button "All baths" at bounding box center [600, 76] width 57 height 27
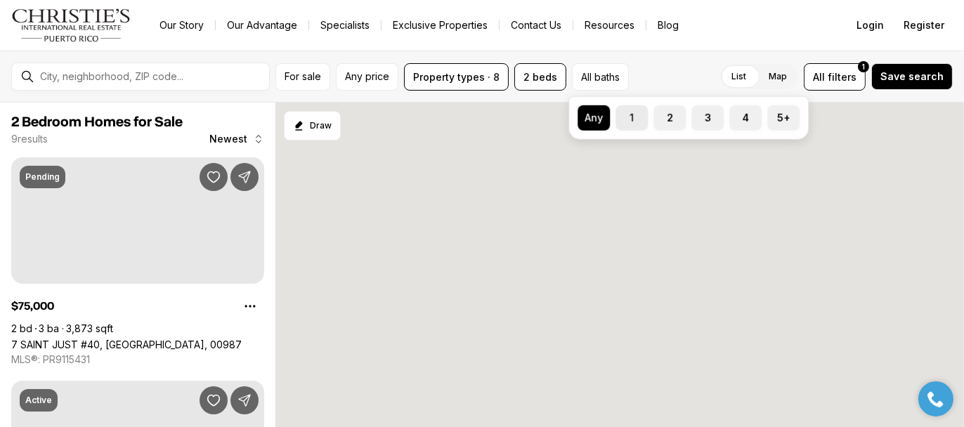
click at [630, 112] on label "1" at bounding box center [632, 117] width 32 height 25
click at [630, 112] on button "1" at bounding box center [623, 112] width 14 height 14
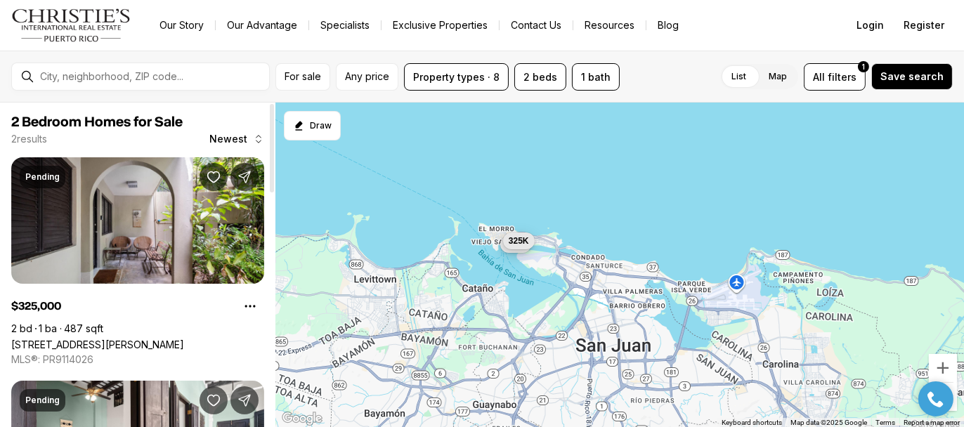
click at [270, 140] on div at bounding box center [272, 148] width 4 height 89
click at [270, 138] on div at bounding box center [272, 148] width 4 height 89
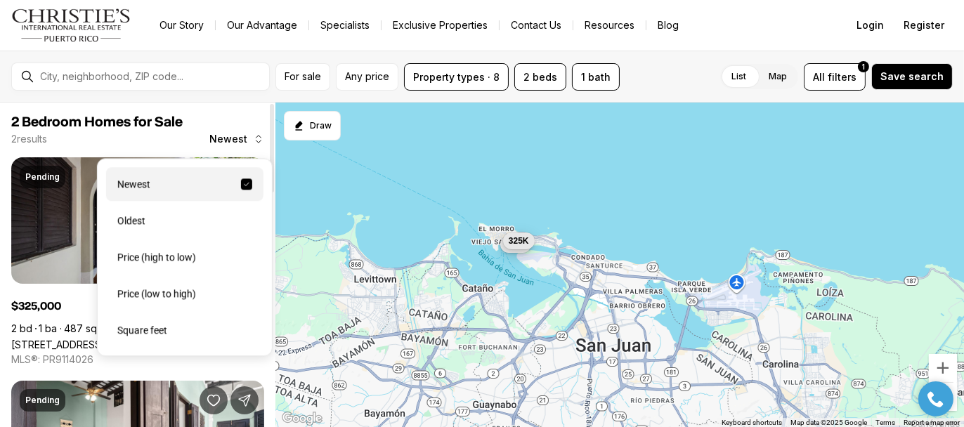
click at [234, 137] on span "Newest" at bounding box center [228, 139] width 38 height 11
click at [143, 225] on div "Oldest" at bounding box center [184, 221] width 157 height 34
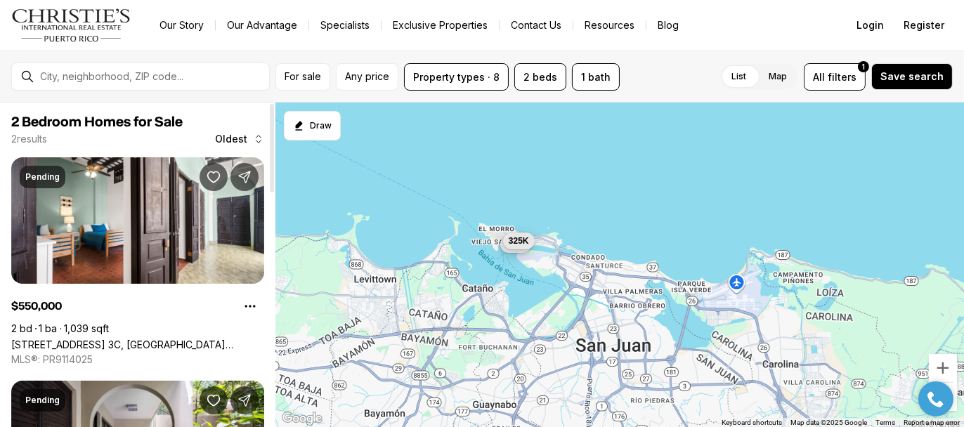
click at [270, 139] on div at bounding box center [272, 148] width 4 height 89
click at [236, 135] on span "Oldest" at bounding box center [231, 139] width 32 height 11
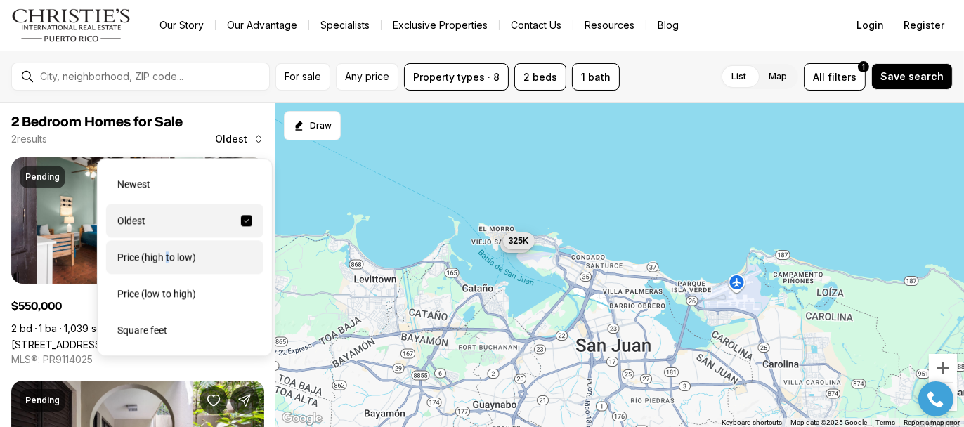
click at [167, 264] on div "Price (high to low)" at bounding box center [184, 257] width 157 height 34
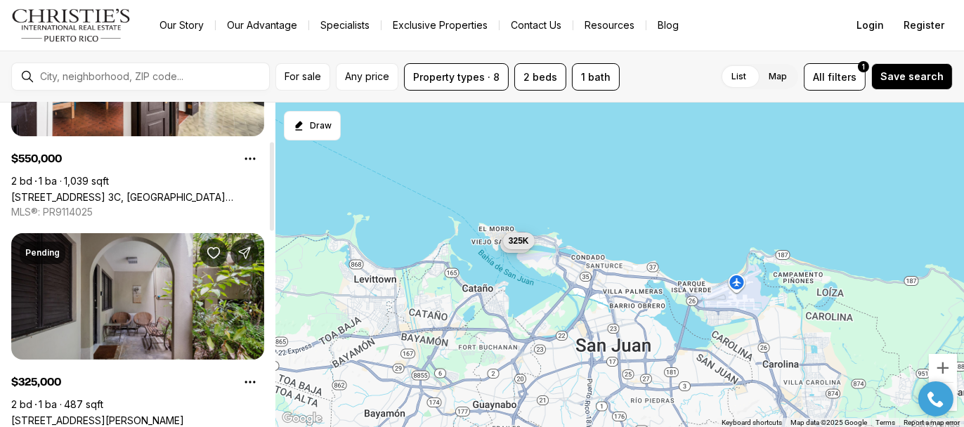
scroll to position [141, 0]
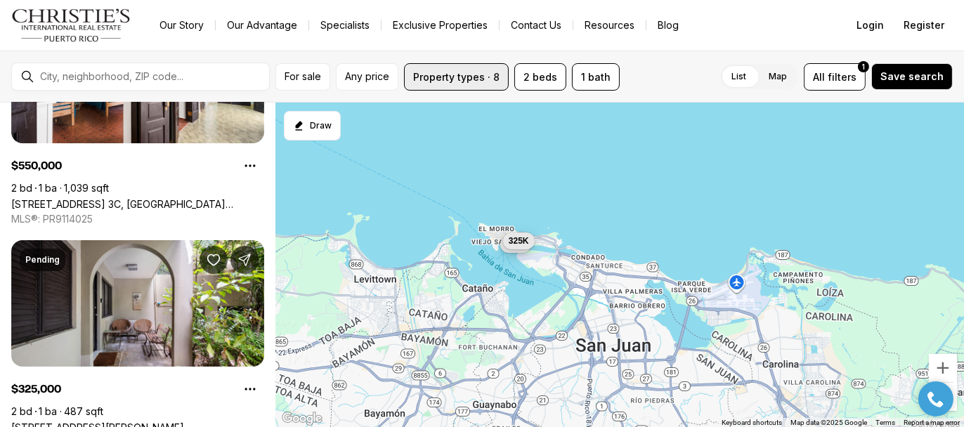
click at [448, 75] on button "Property types · 8" at bounding box center [456, 76] width 105 height 27
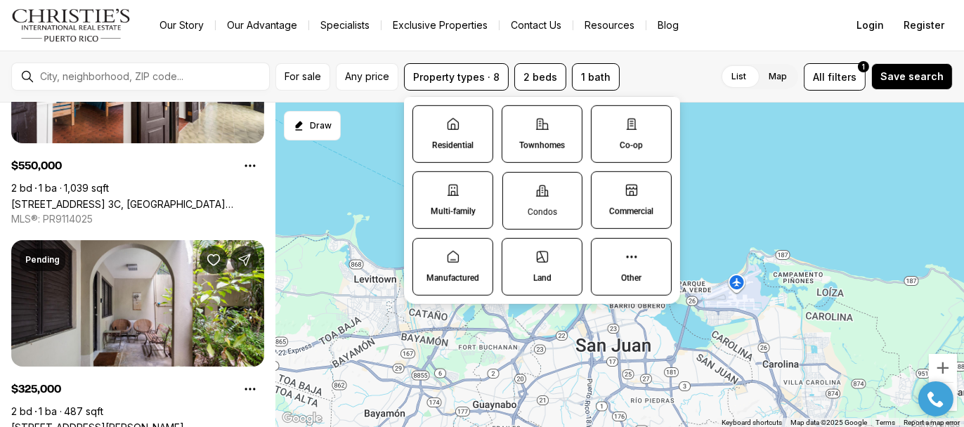
click at [542, 201] on label "Condos" at bounding box center [542, 200] width 80 height 58
click at [517, 186] on button "Condos" at bounding box center [510, 179] width 14 height 14
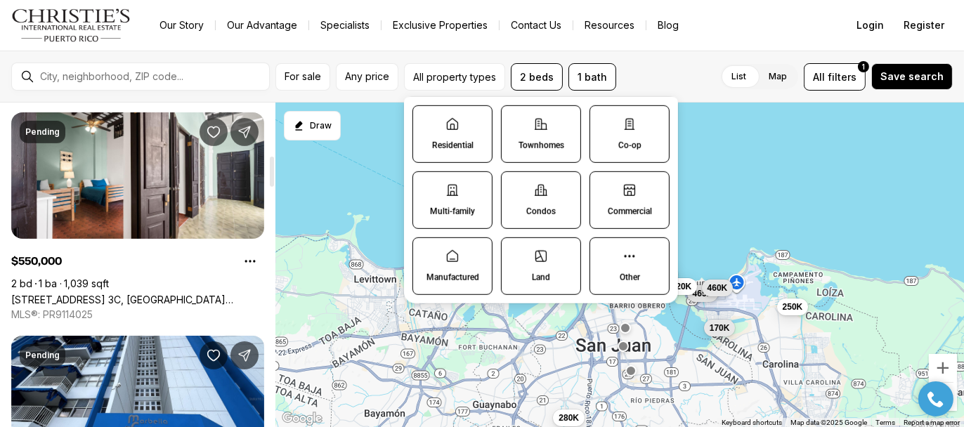
scroll to position [633, 0]
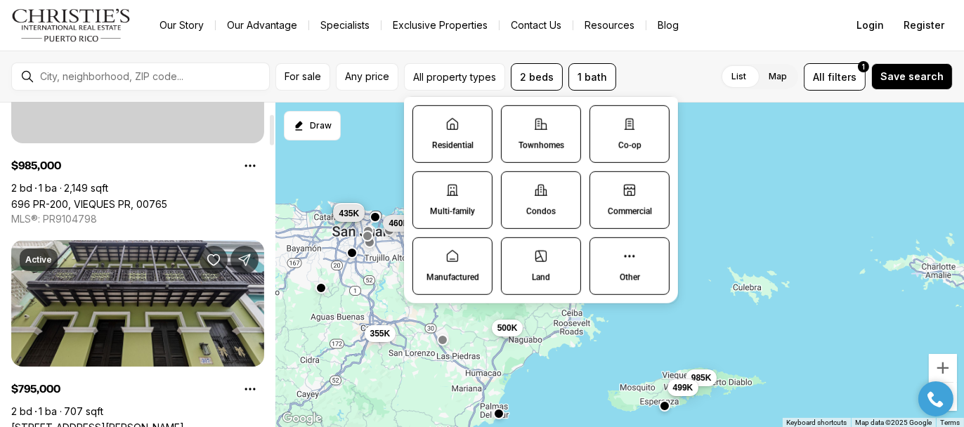
scroll to position [70, 0]
